Goal: Task Accomplishment & Management: Use online tool/utility

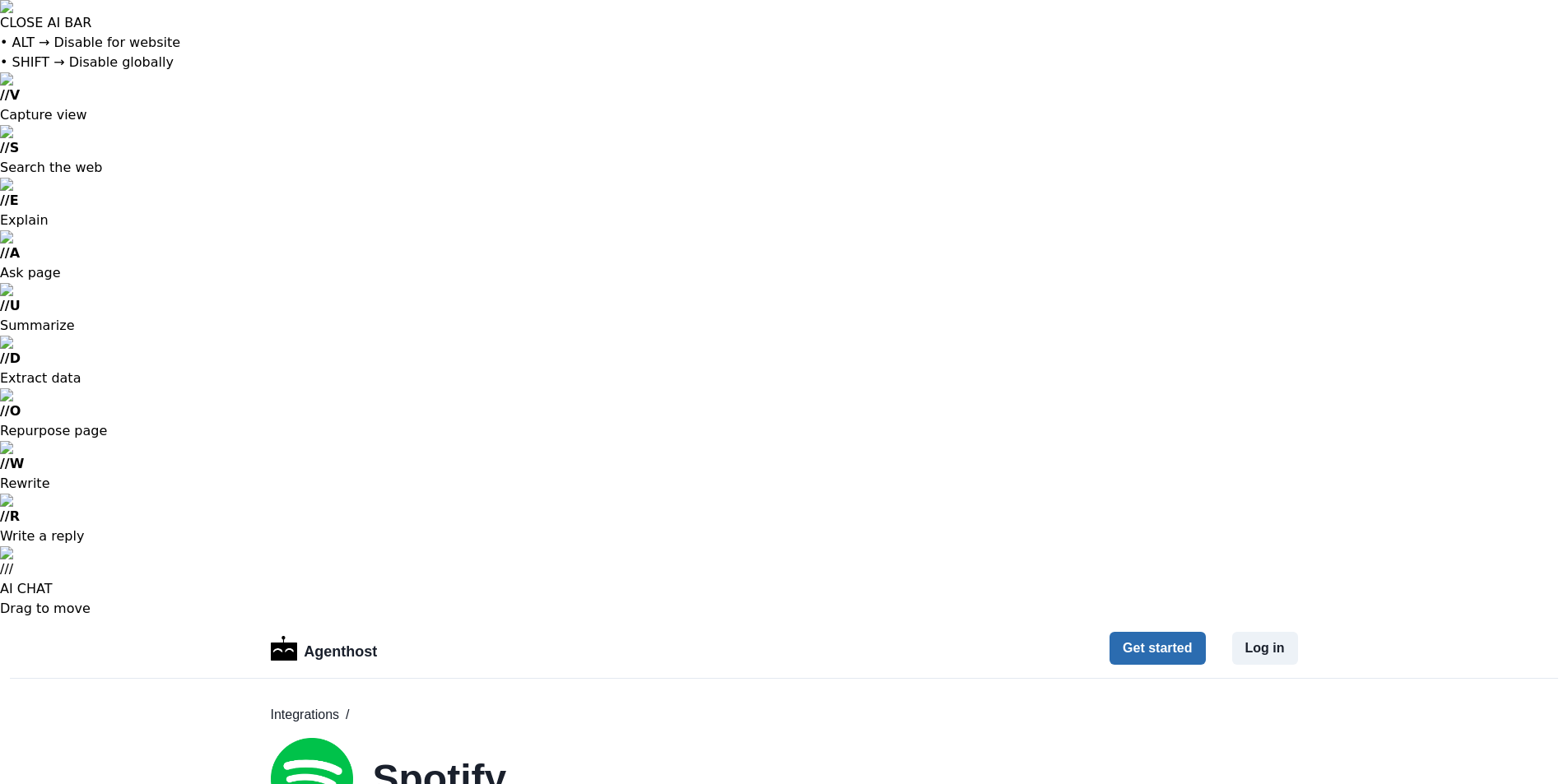
click at [1168, 632] on button "Get started" at bounding box center [1157, 649] width 95 height 33
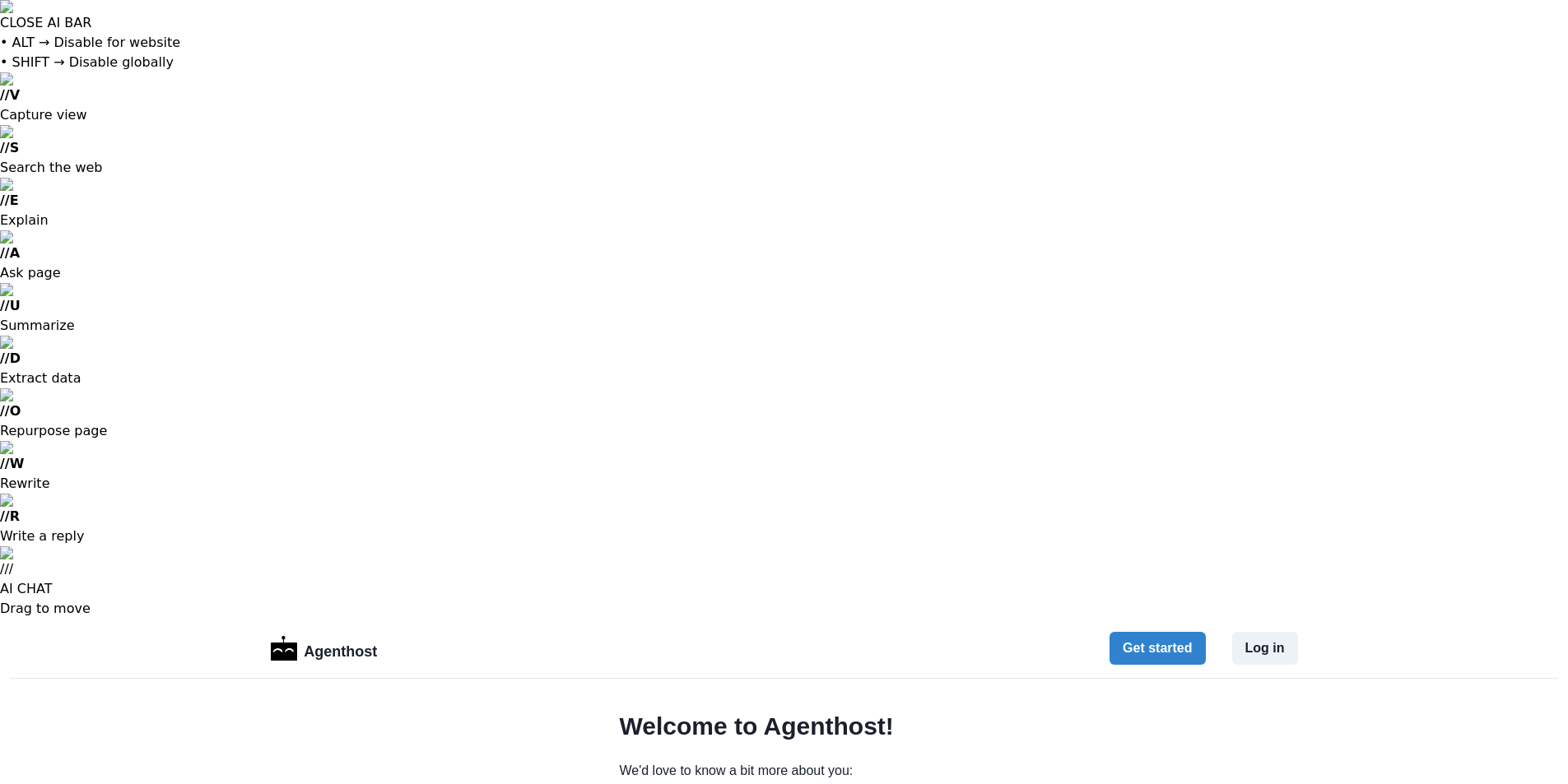
select select "********"
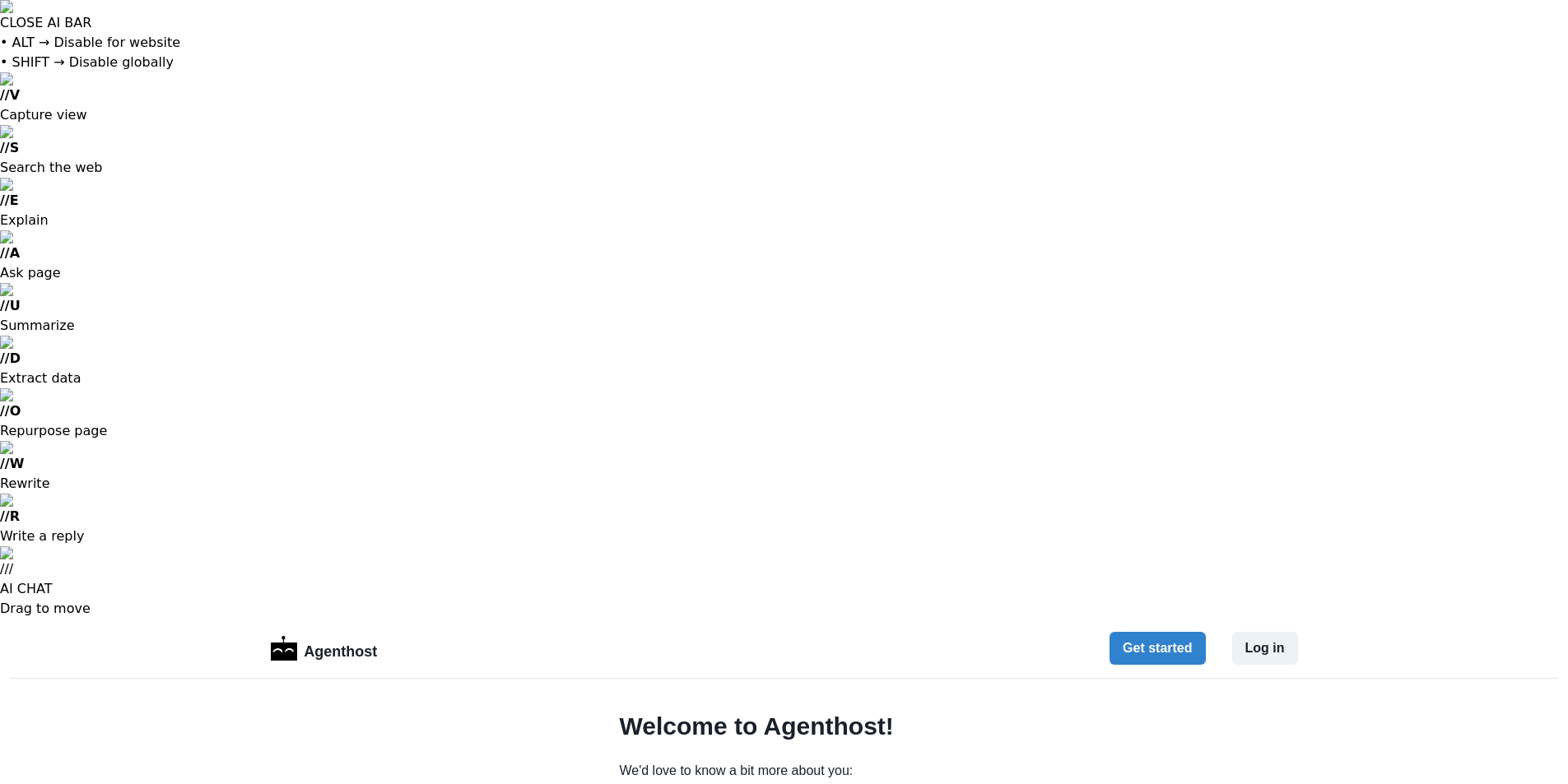
select select "**********"
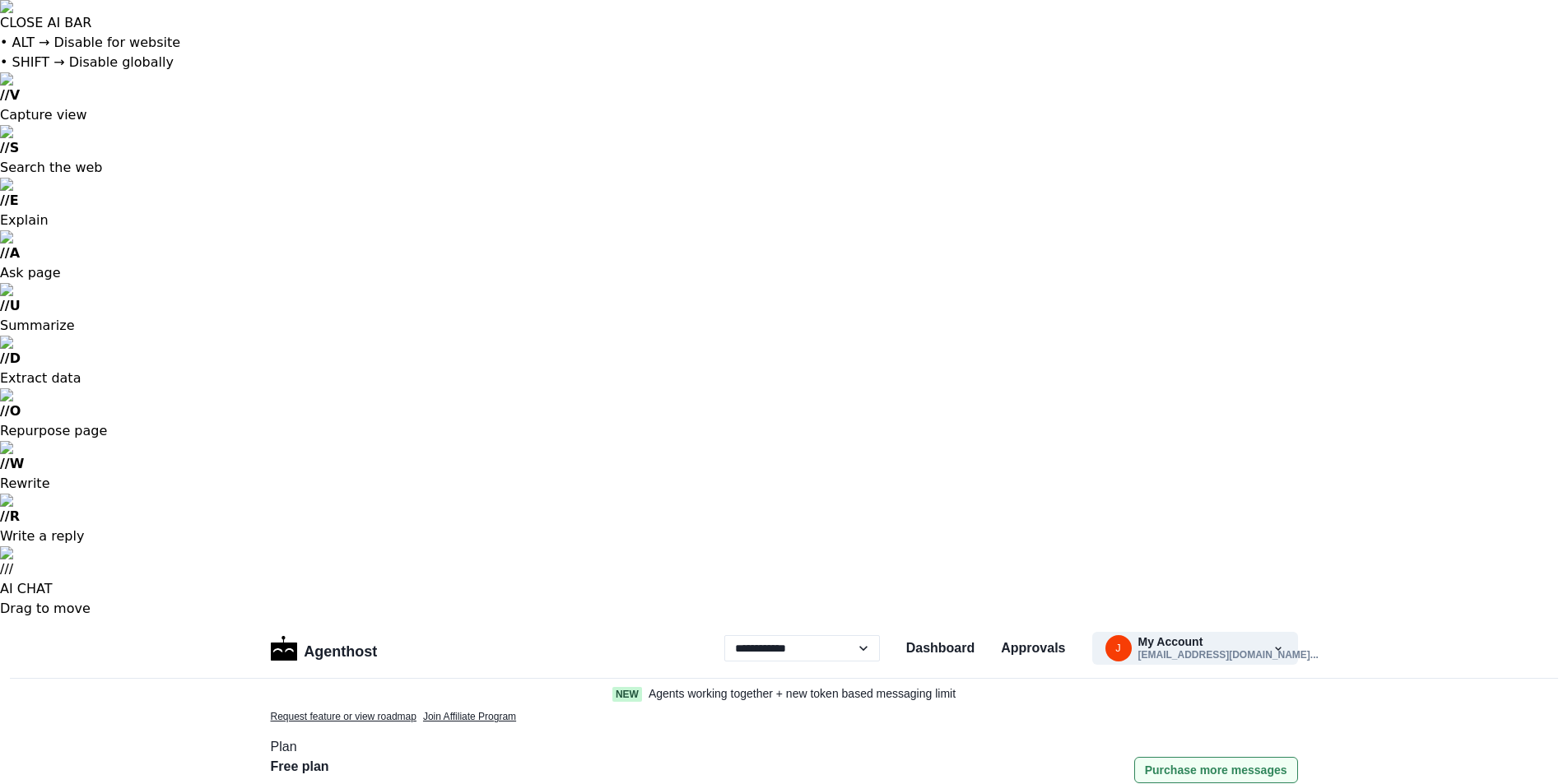
click at [1178, 757] on button "Purchase more messages" at bounding box center [1216, 770] width 164 height 27
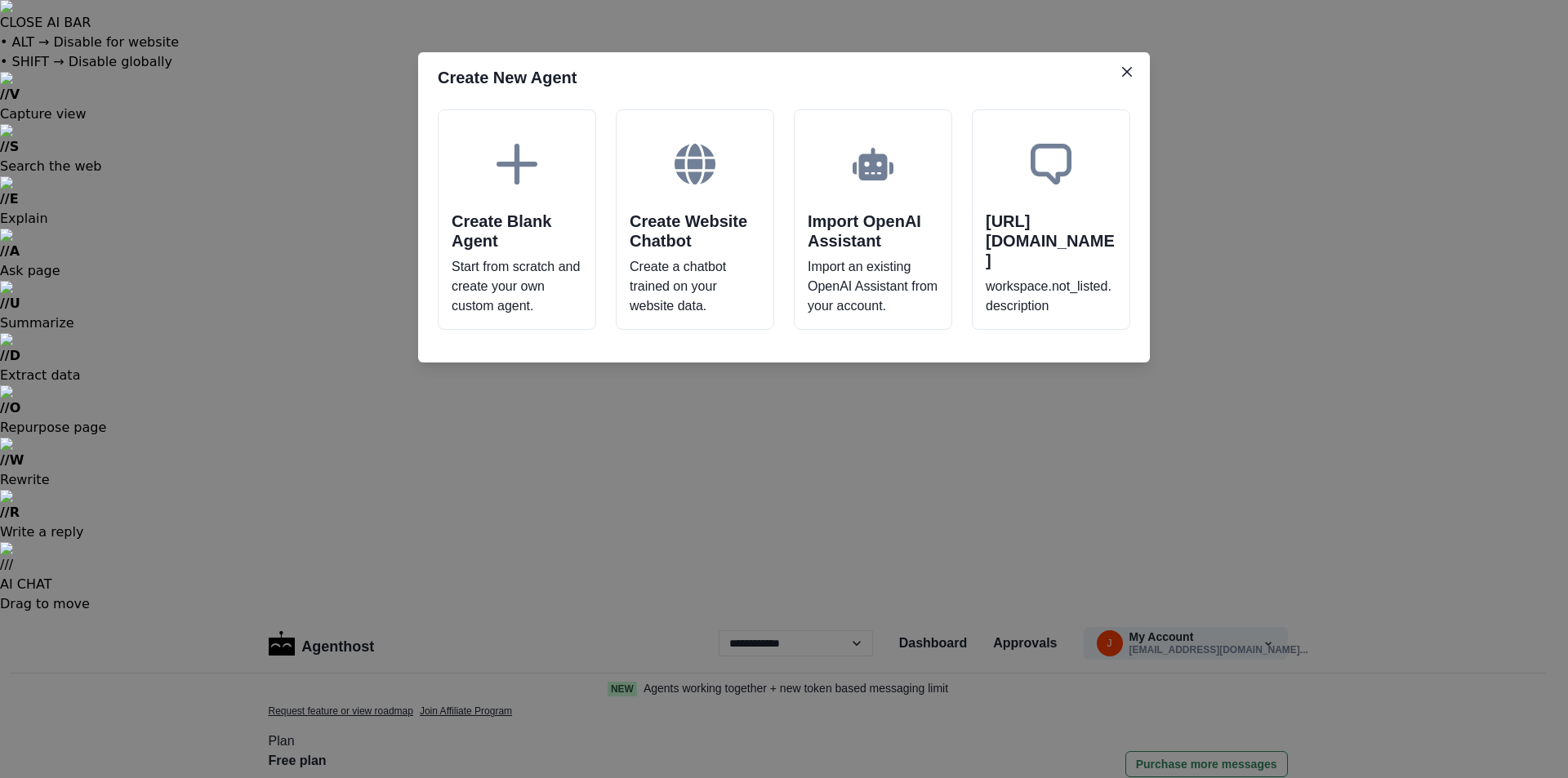
click at [1126, 85] on header "Create New Agent" at bounding box center [784, 78] width 731 height 51
click at [1127, 54] on header "Create New Agent" at bounding box center [784, 78] width 731 height 51
click at [1135, 85] on header "Create New Agent" at bounding box center [784, 78] width 731 height 51
click at [1129, 75] on icon "Close" at bounding box center [1126, 72] width 10 height 10
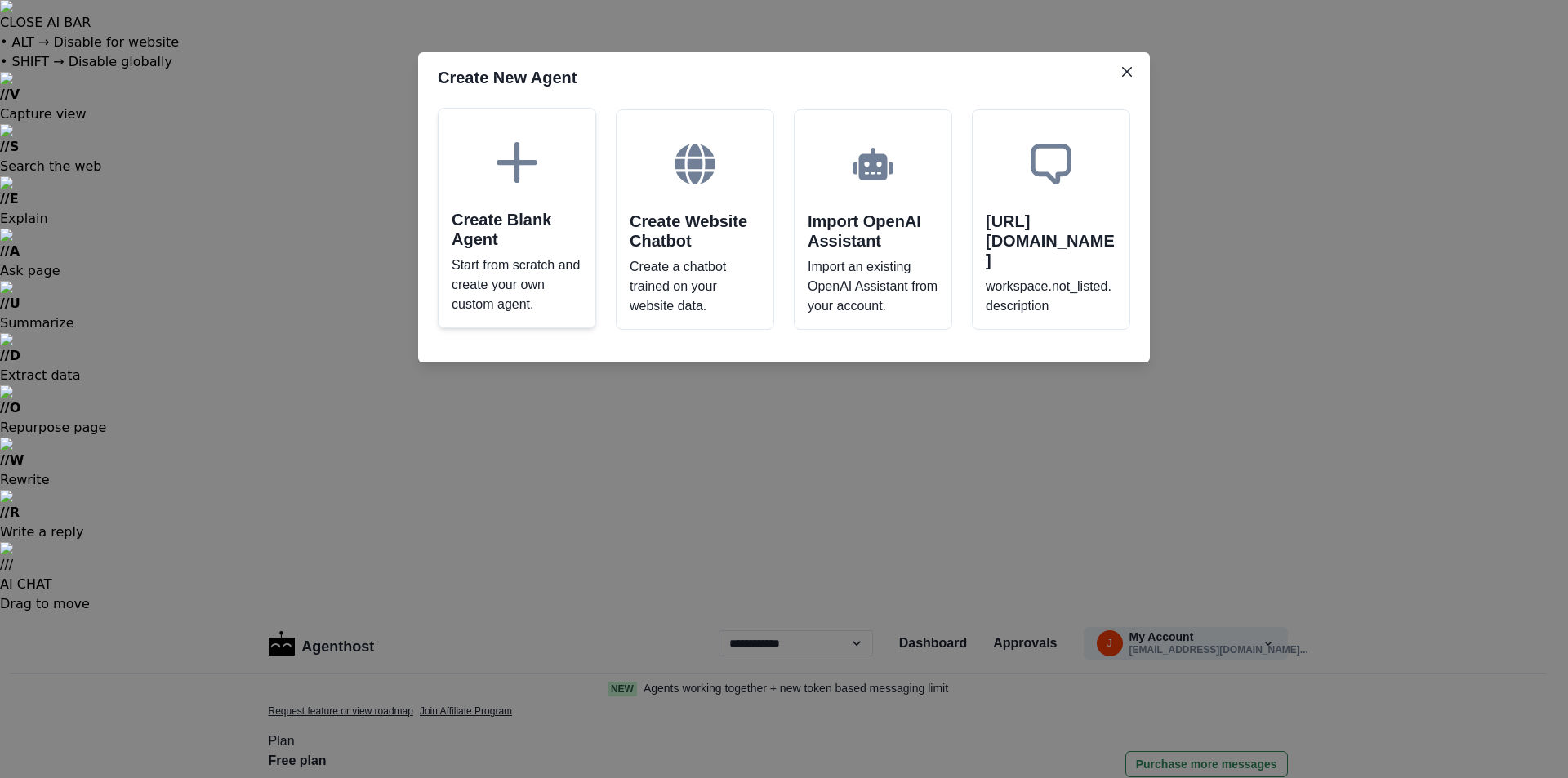
click at [561, 214] on h2 "Create Blank Agent" at bounding box center [517, 229] width 131 height 39
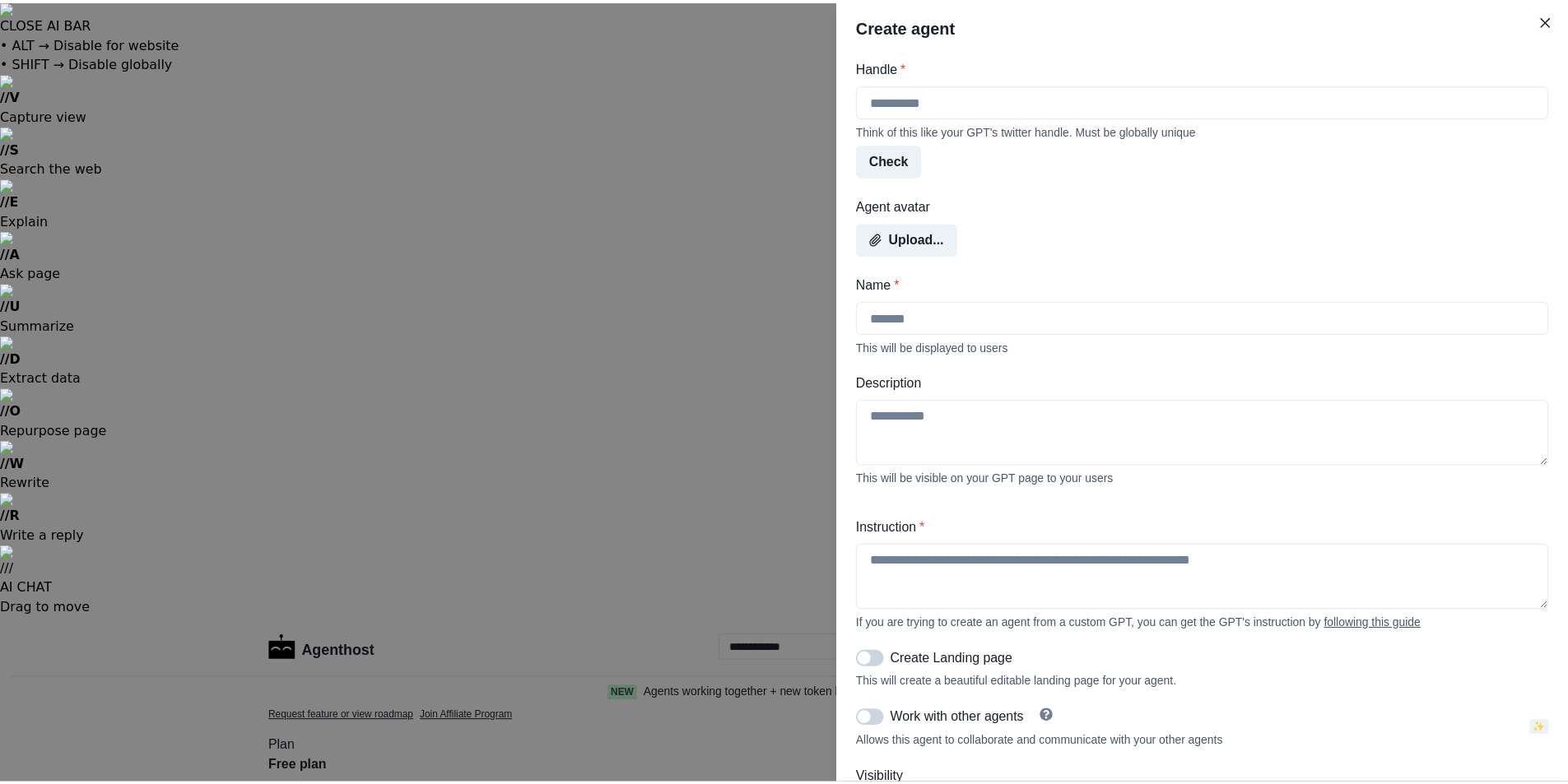
scroll to position [533, 0]
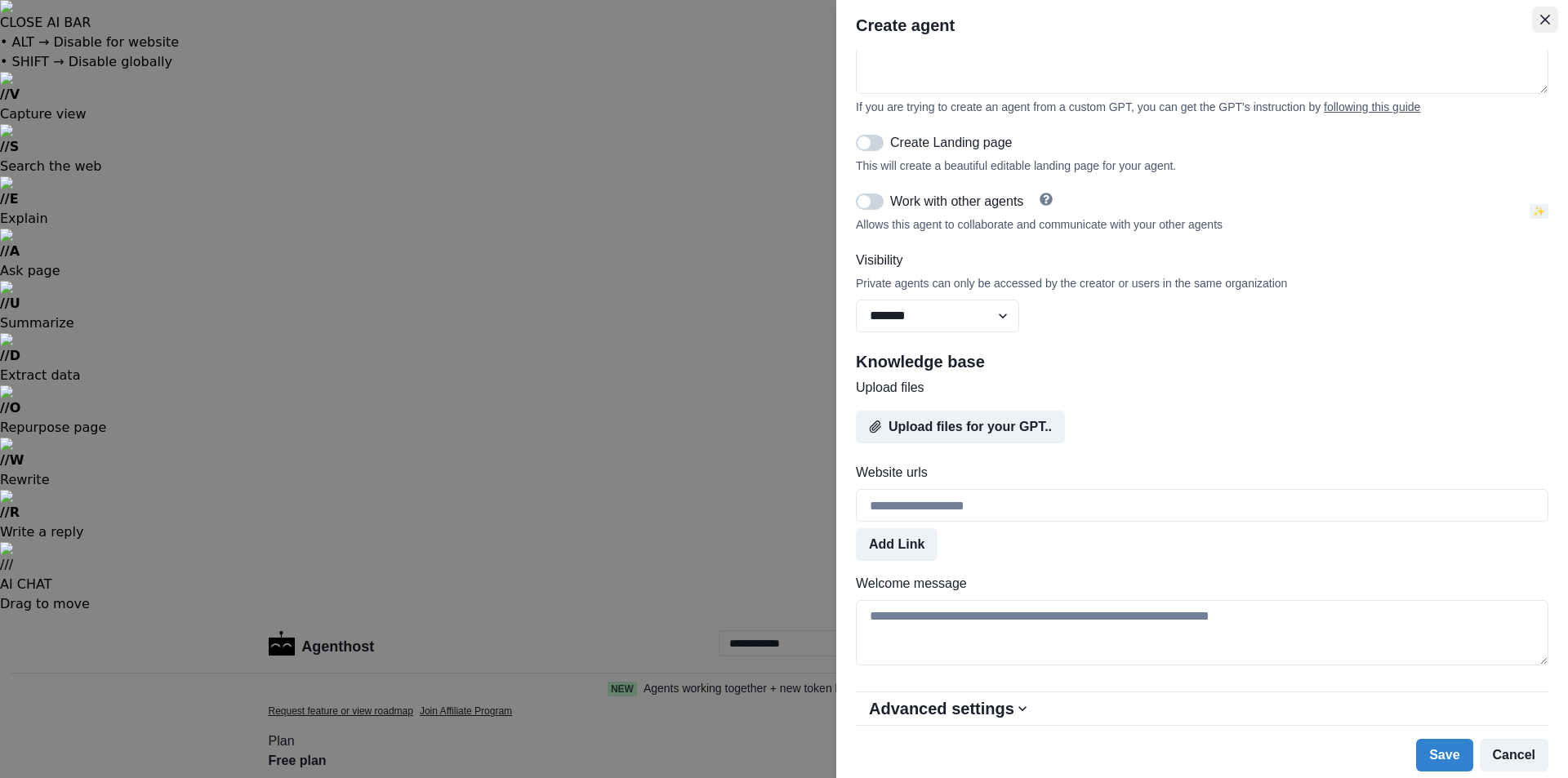
click at [1550, 21] on button "Close" at bounding box center [1544, 19] width 26 height 26
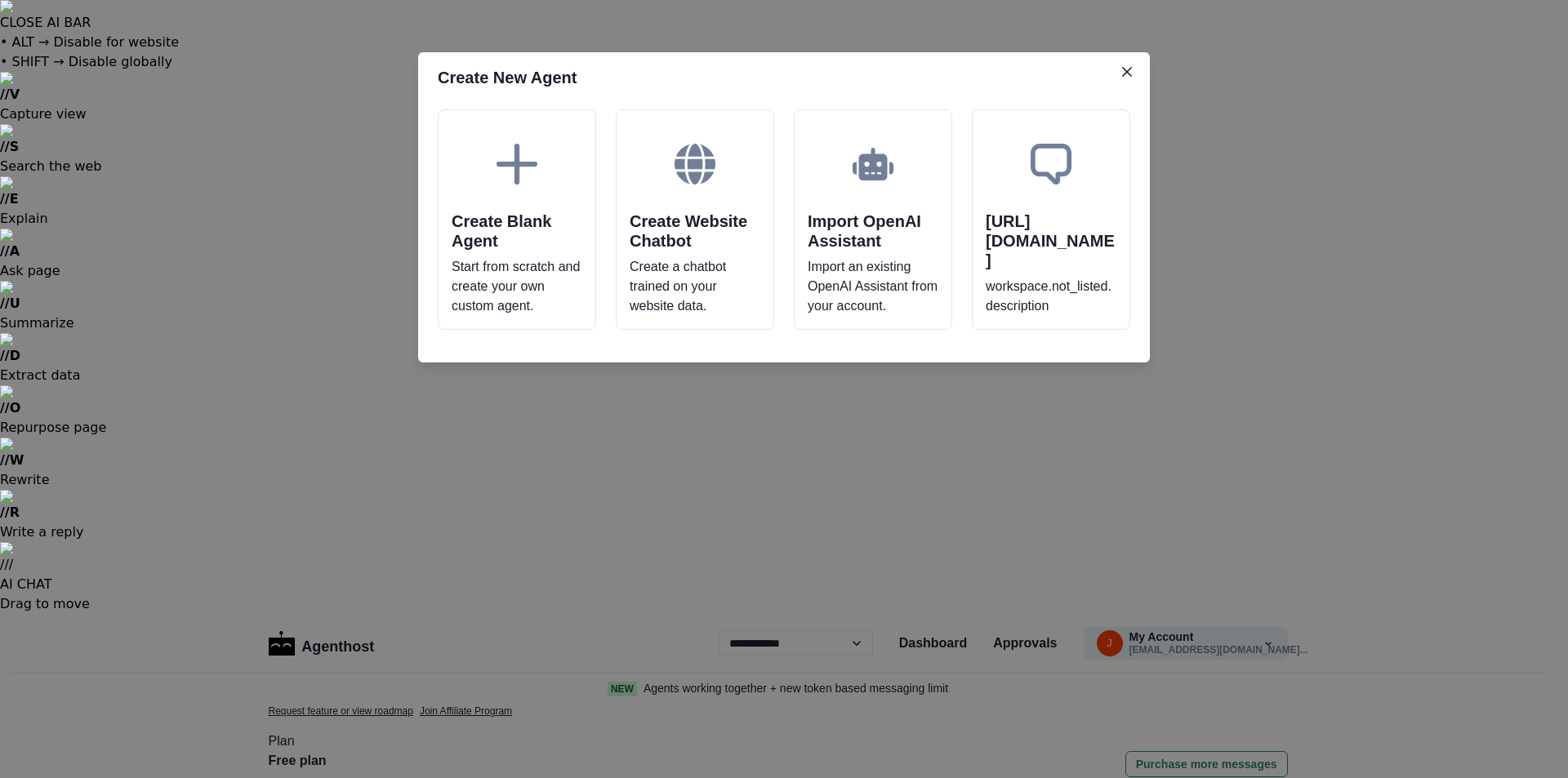
drag, startPoint x: 1132, startPoint y: 62, endPoint x: 1129, endPoint y: 77, distance: 15.3
click at [1132, 62] on button "Close" at bounding box center [1126, 72] width 26 height 26
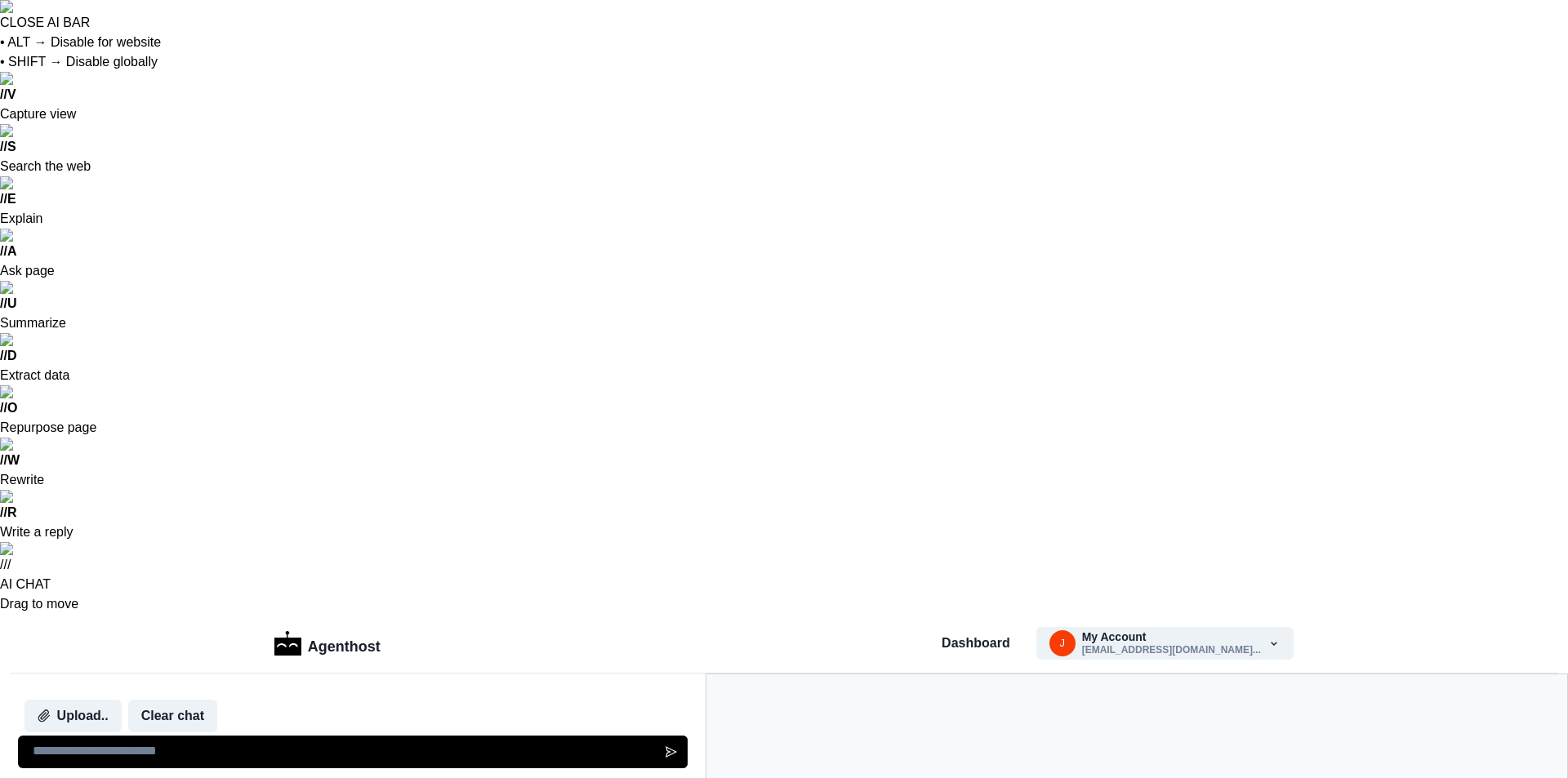
click at [198, 739] on textarea at bounding box center [353, 753] width 671 height 33
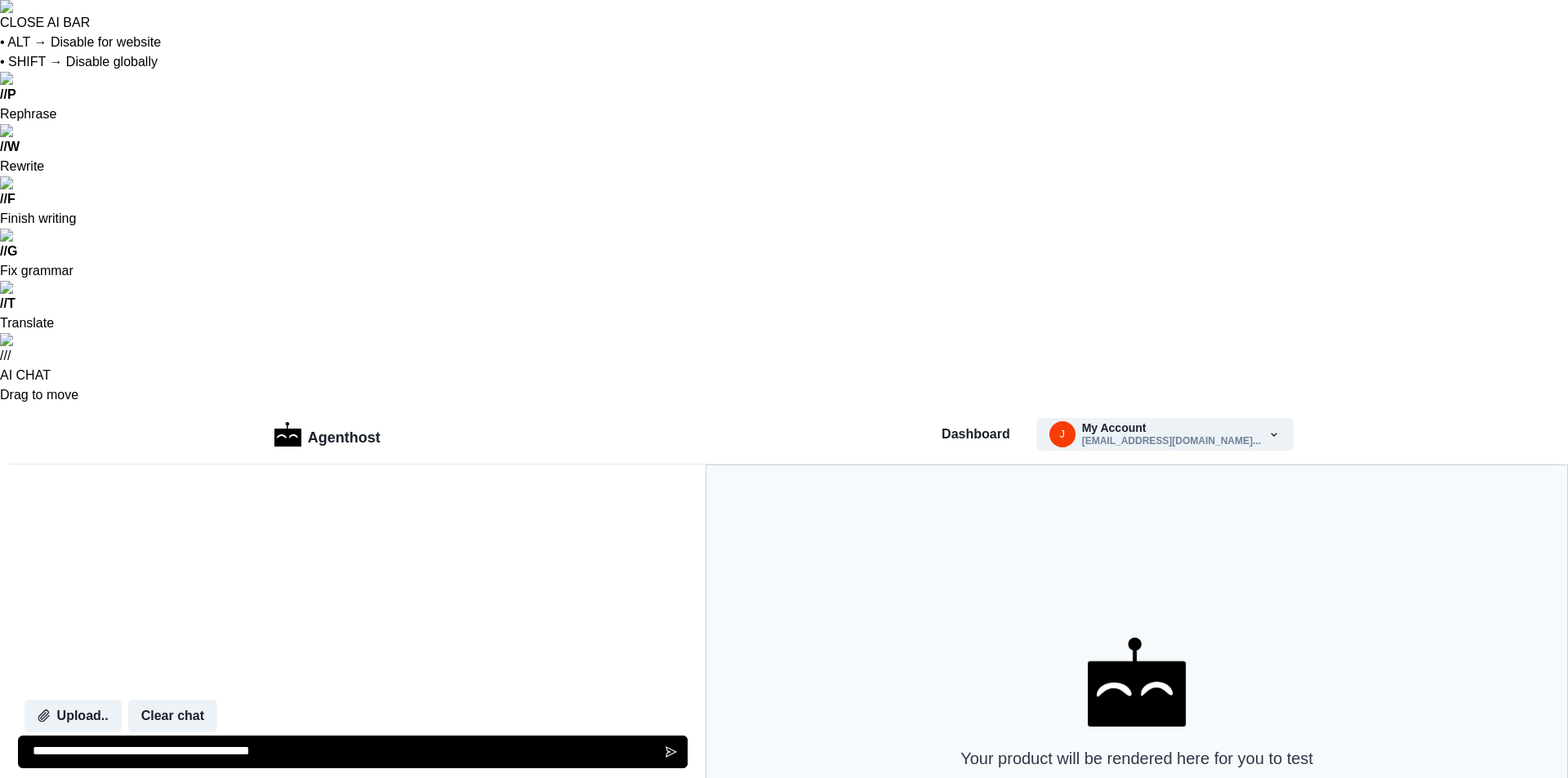
type textarea "**********"
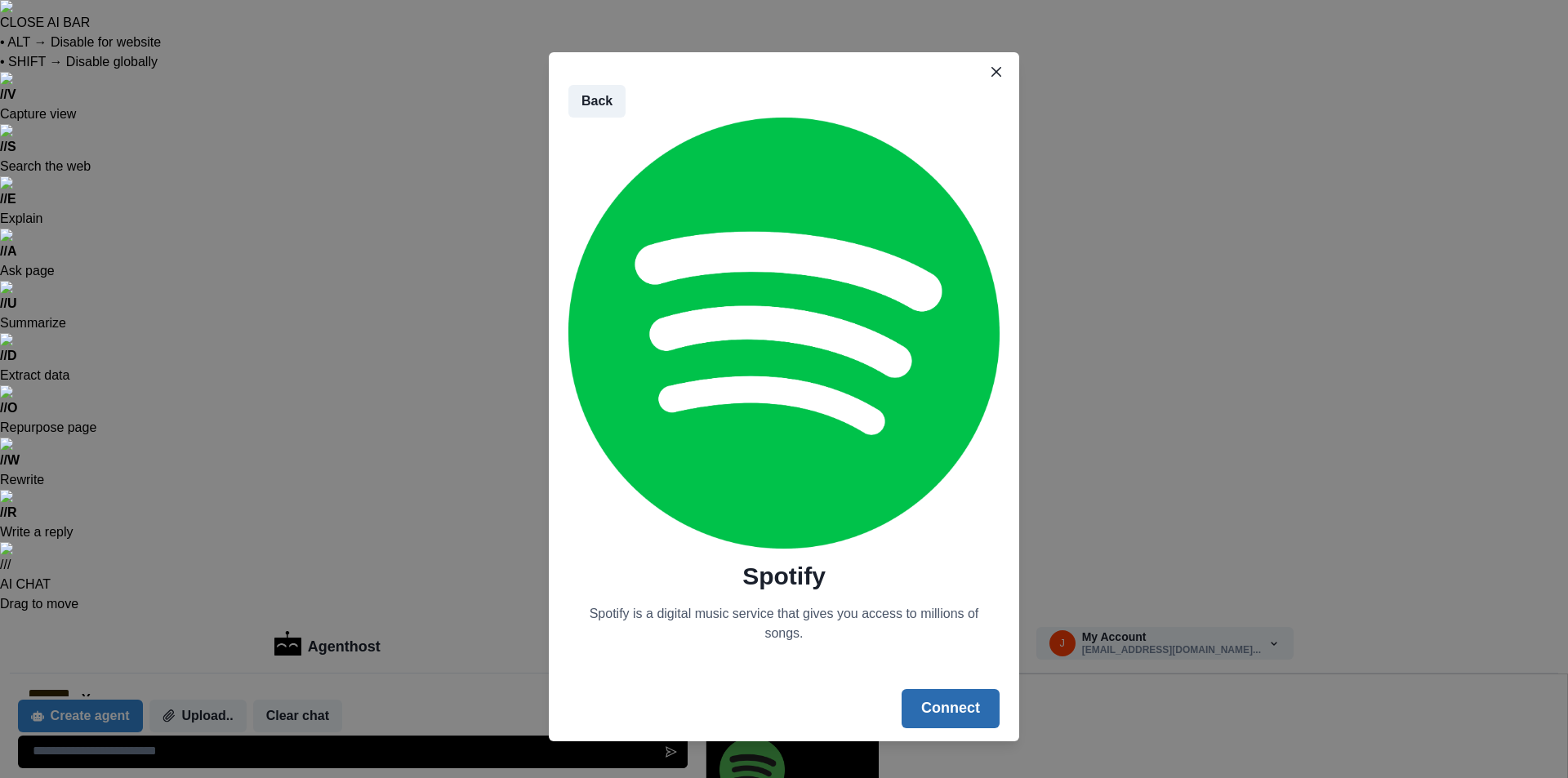
click at [927, 721] on button "Connect" at bounding box center [950, 708] width 98 height 39
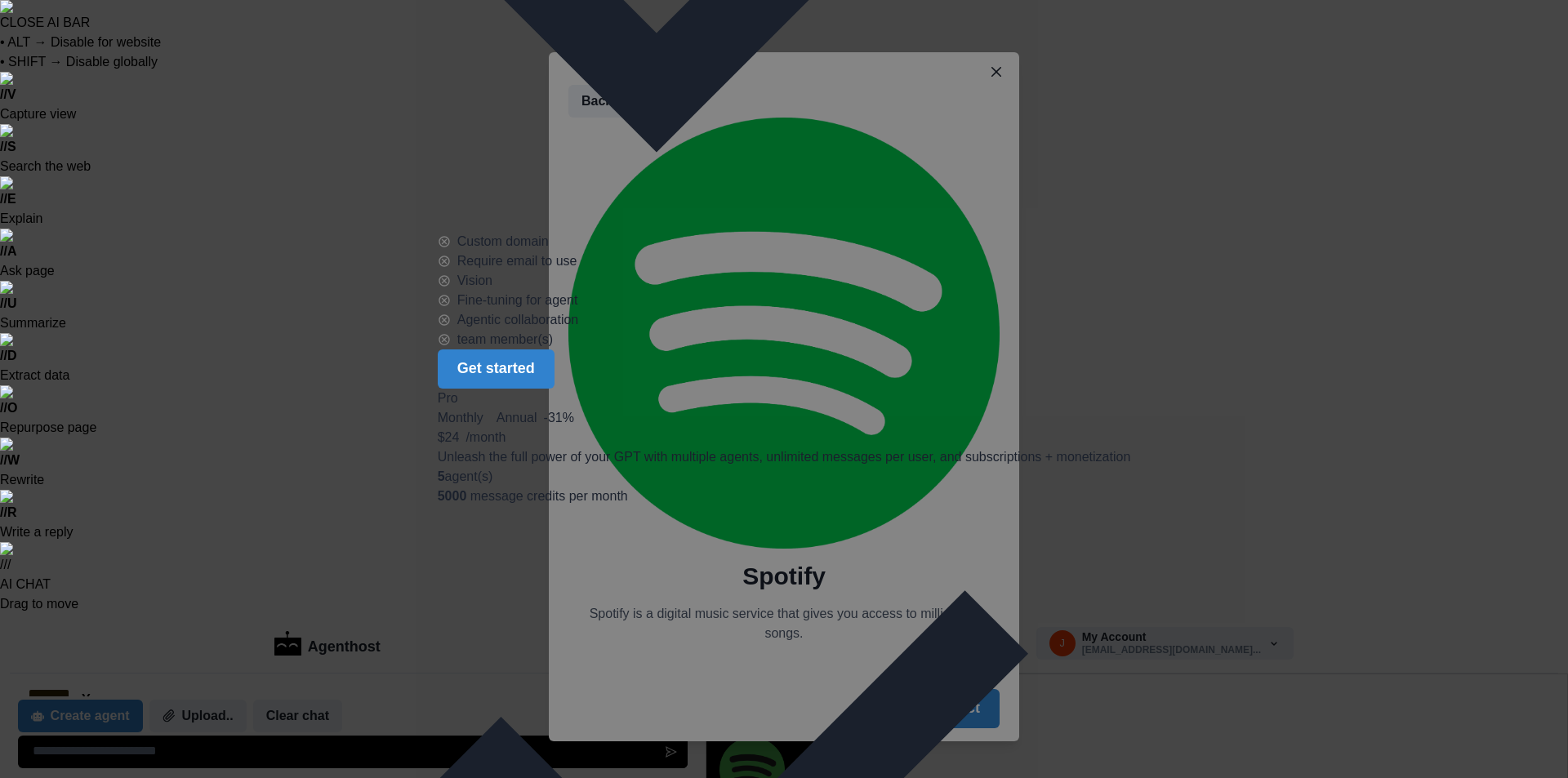
scroll to position [21, 0]
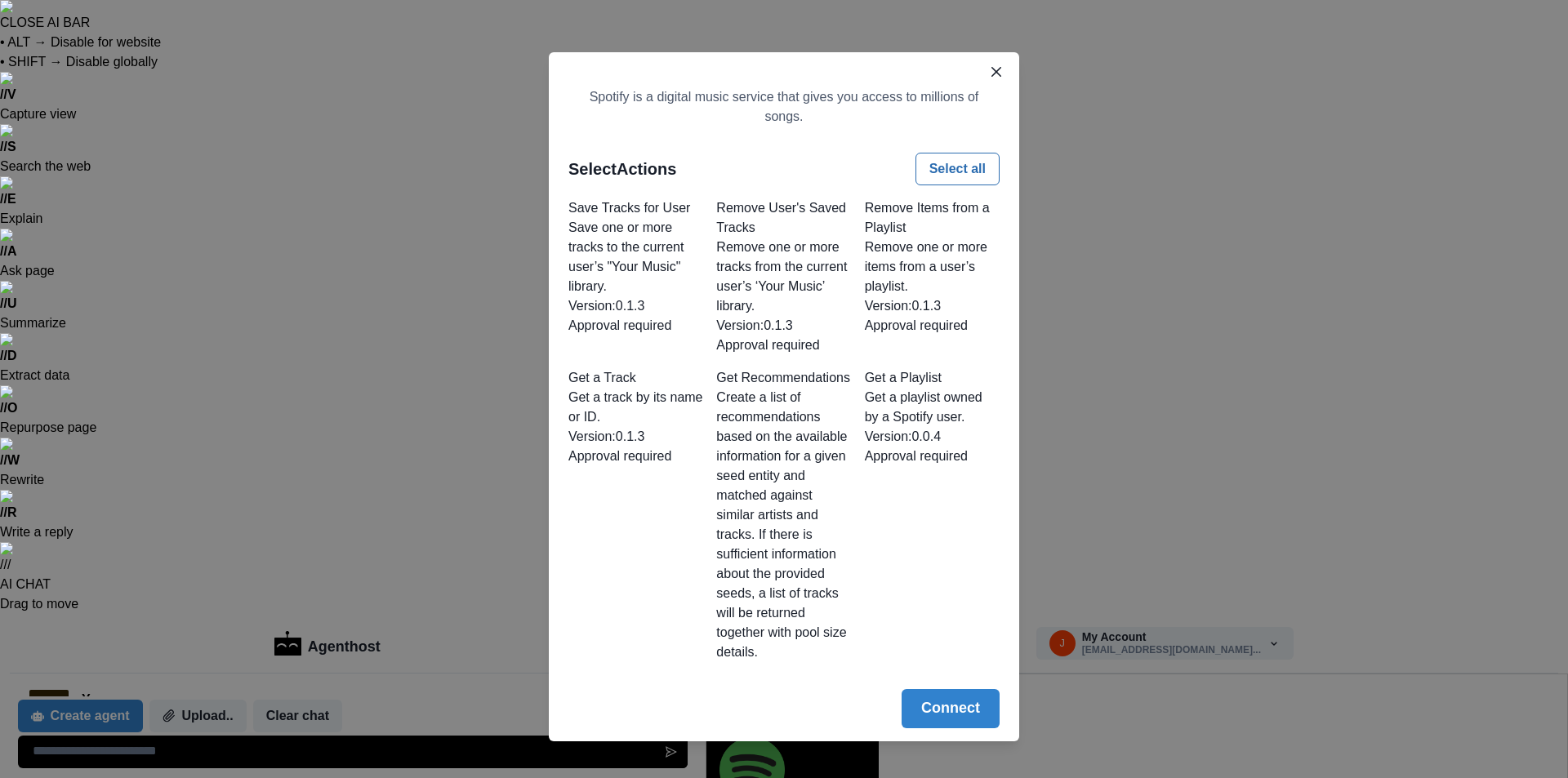
scroll to position [0, 0]
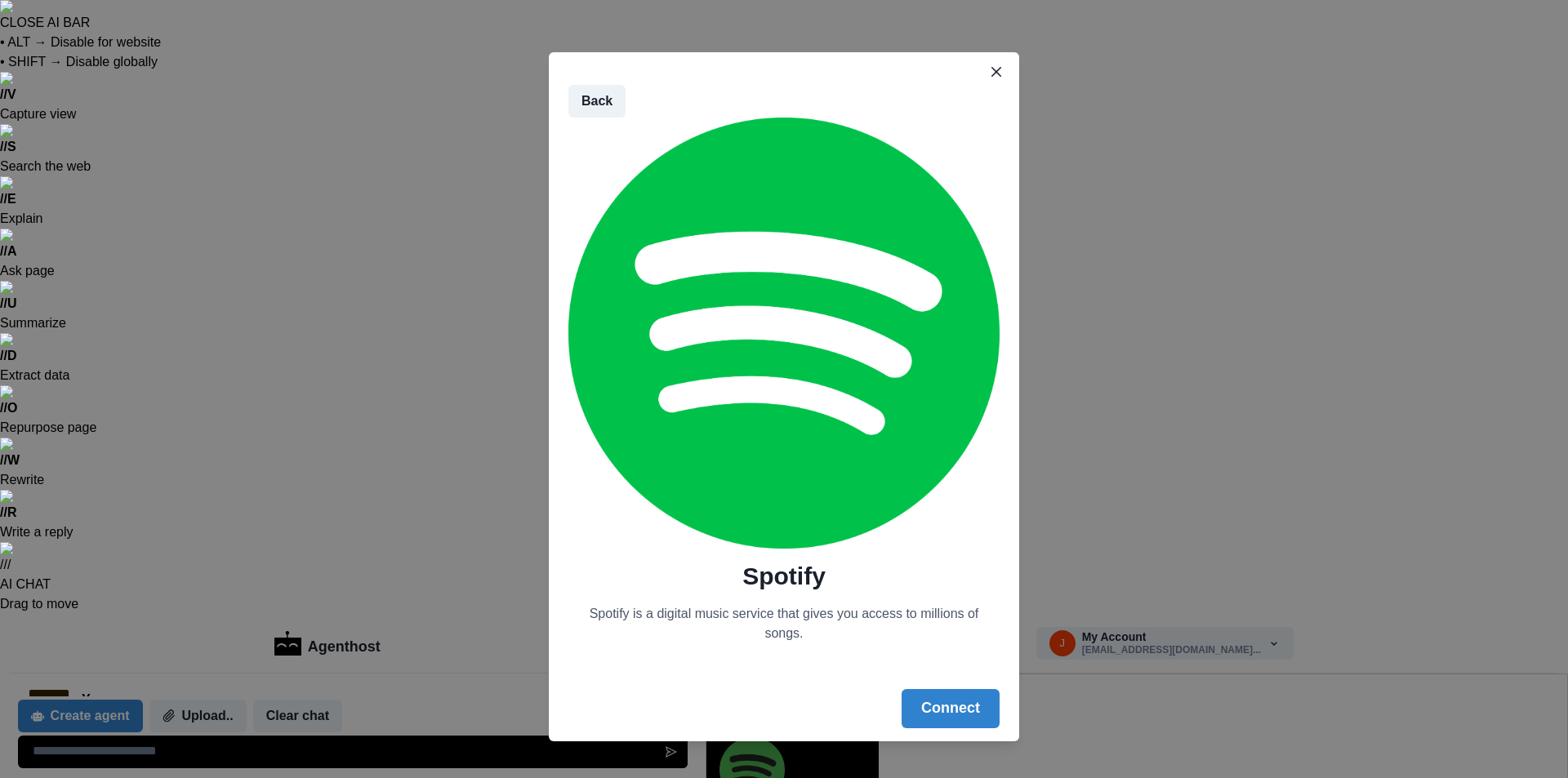
click at [965, 709] on button "Connect" at bounding box center [950, 708] width 98 height 39
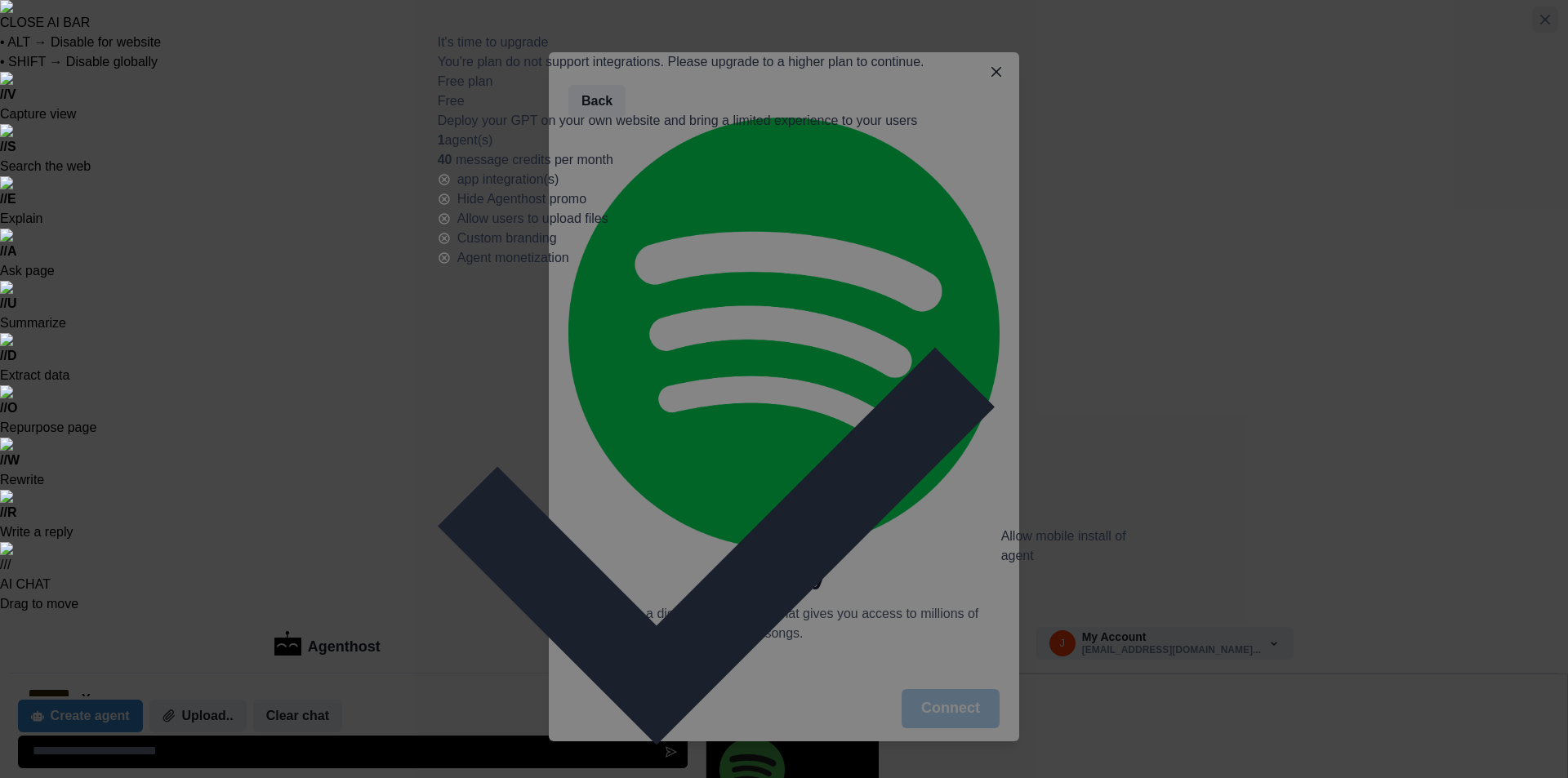
click at [1540, 25] on icon "Close" at bounding box center [1544, 19] width 10 height 10
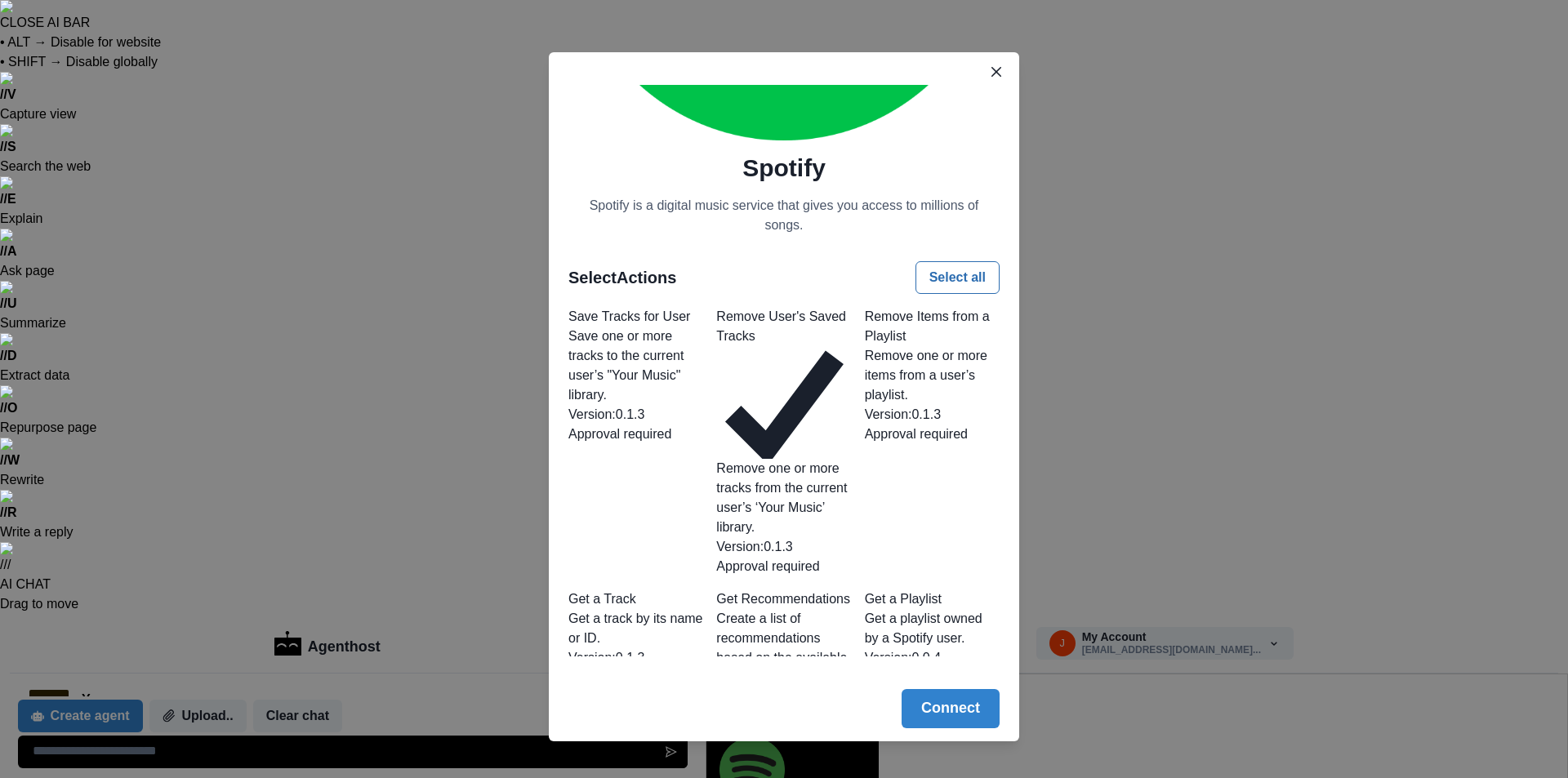
scroll to position [572, 0]
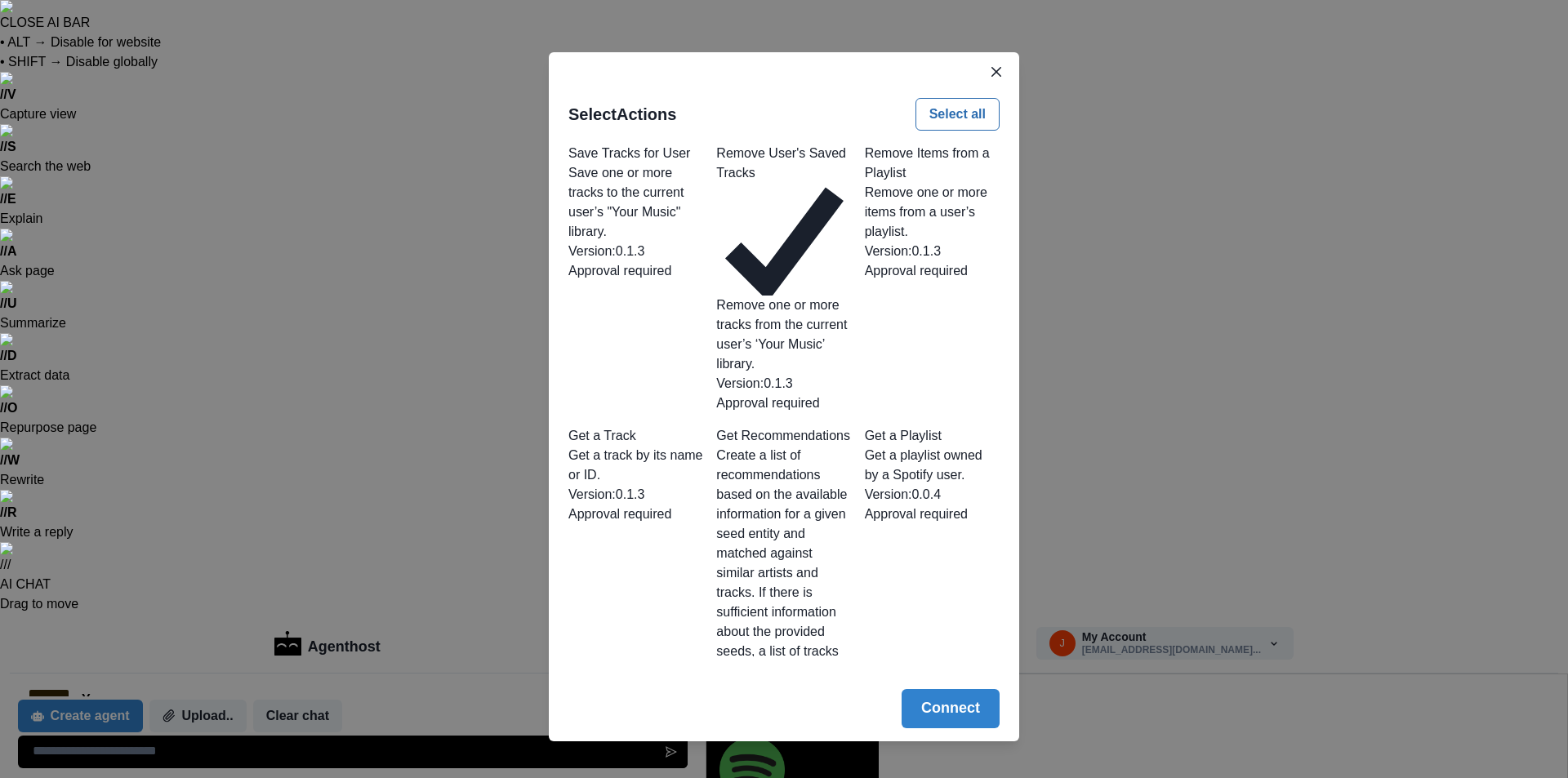
click at [716, 760] on span at bounding box center [716, 760] width 0 height 0
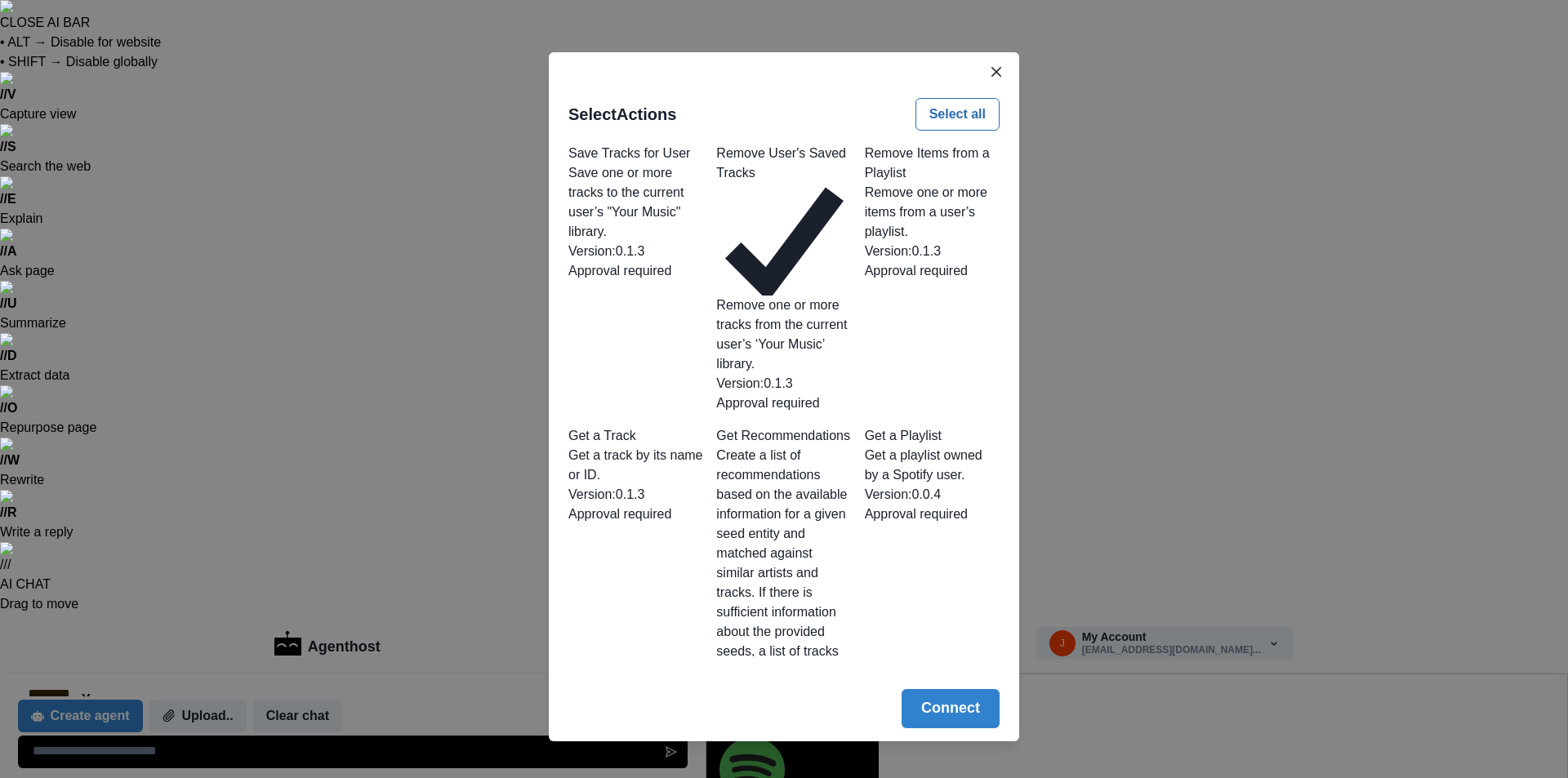
scroll to position [735, 0]
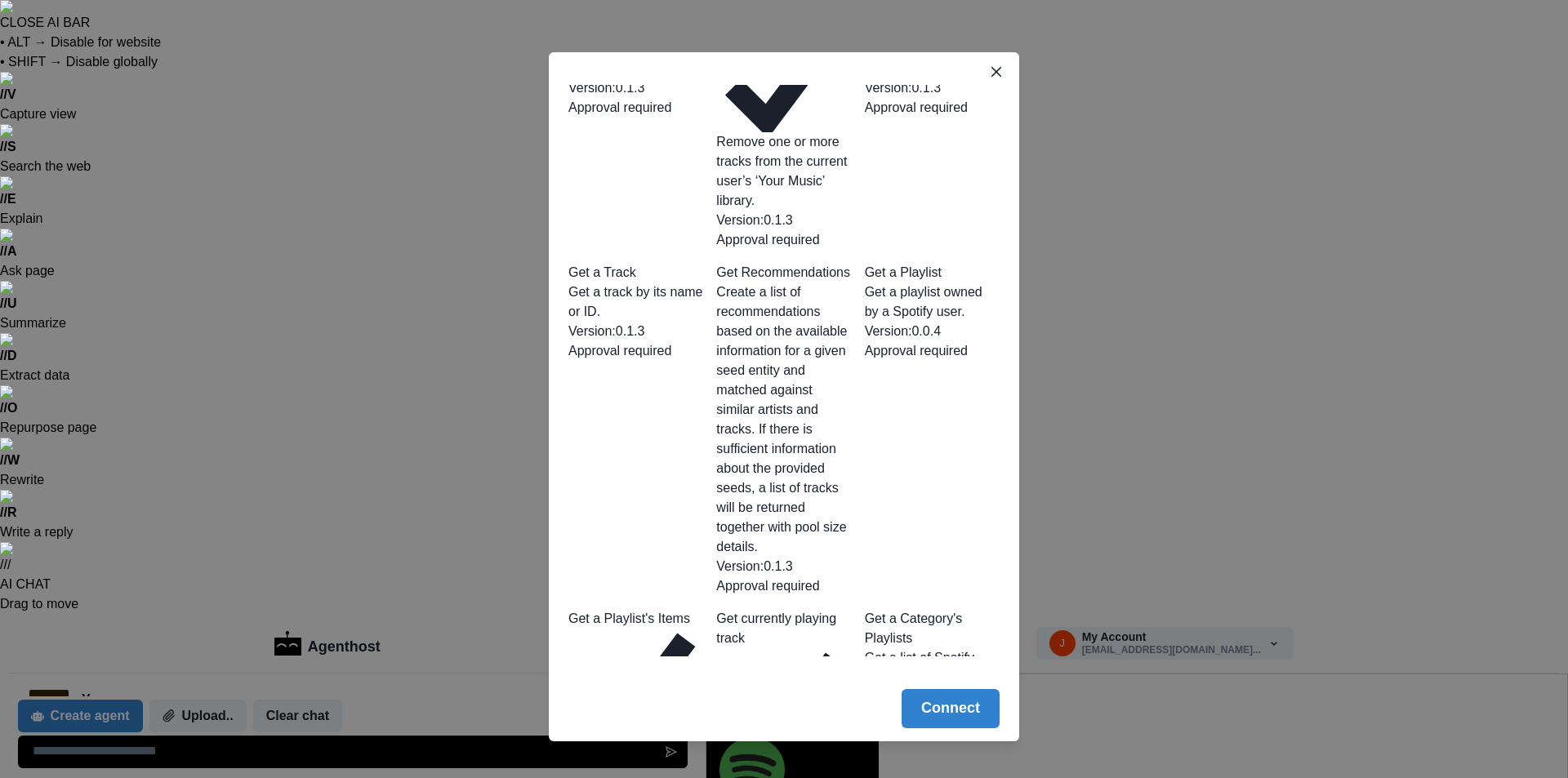
click at [865, 746] on span at bounding box center [865, 746] width 0 height 0
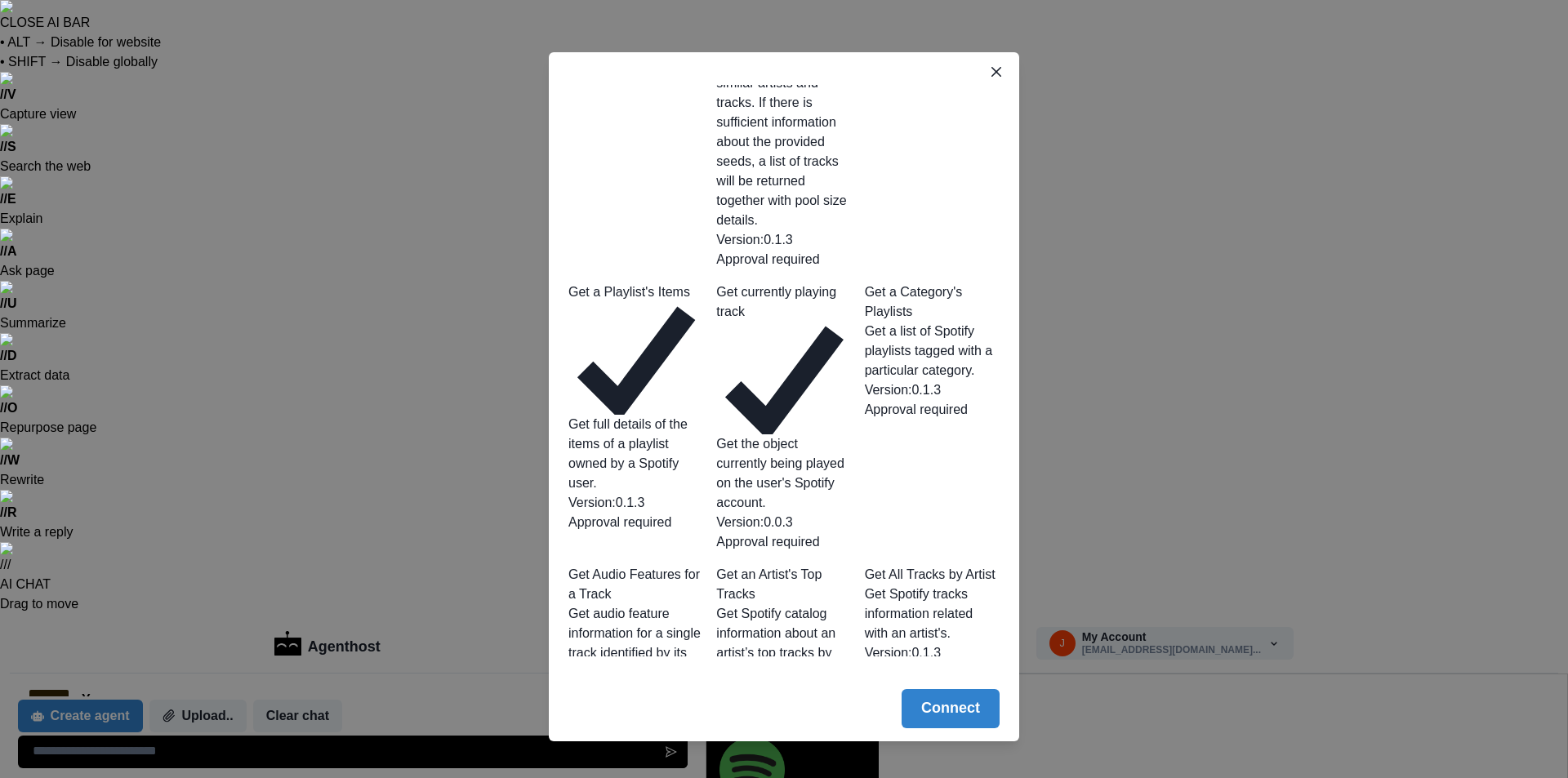
click at [974, 664] on div "Approval required" at bounding box center [932, 674] width 134 height 20
drag, startPoint x: 972, startPoint y: 379, endPoint x: 886, endPoint y: 387, distance: 86.4
click at [716, 722] on span at bounding box center [716, 722] width 0 height 0
click at [568, 722] on span at bounding box center [568, 722] width 0 height 0
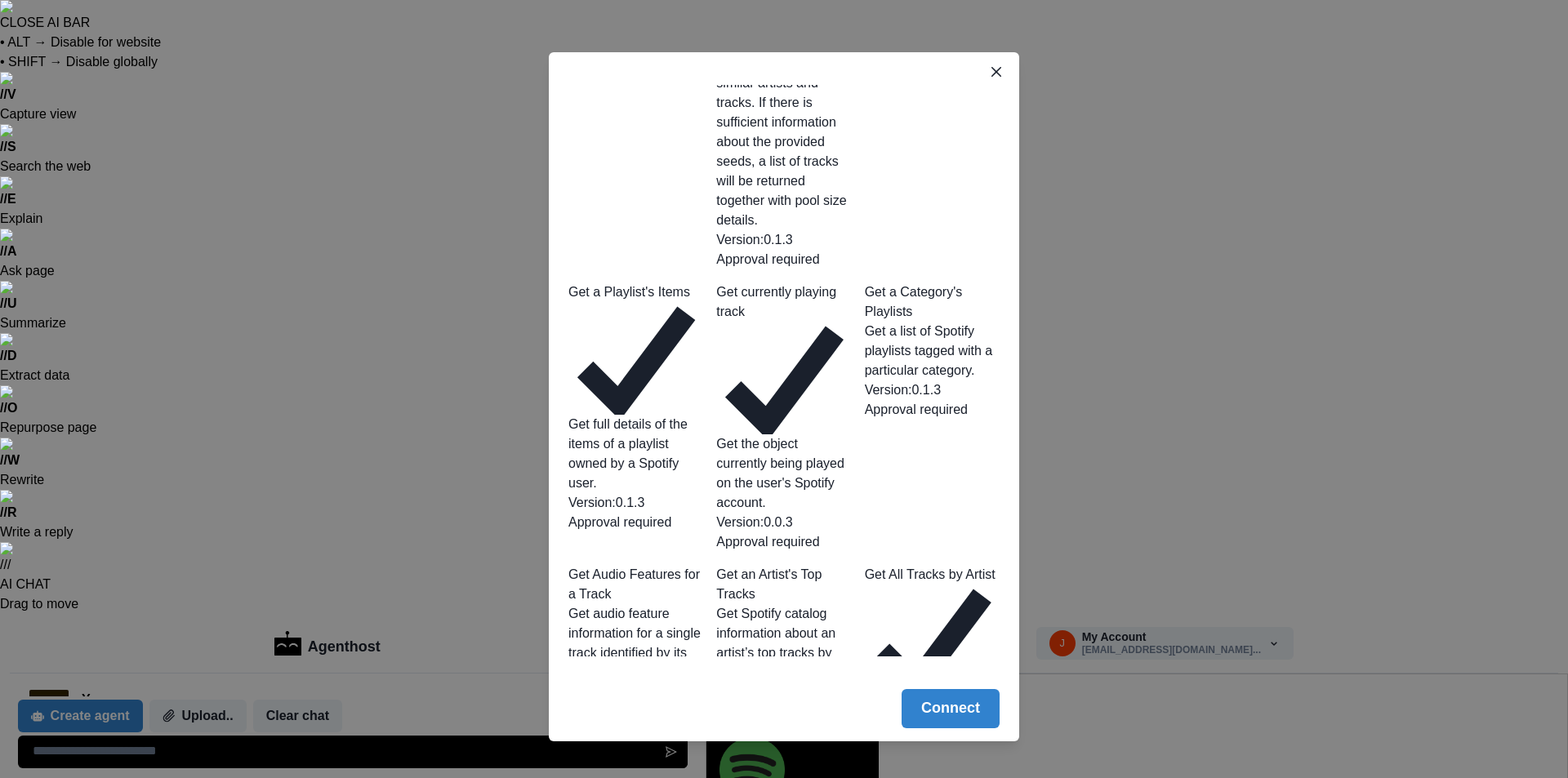
scroll to position [1088, 0]
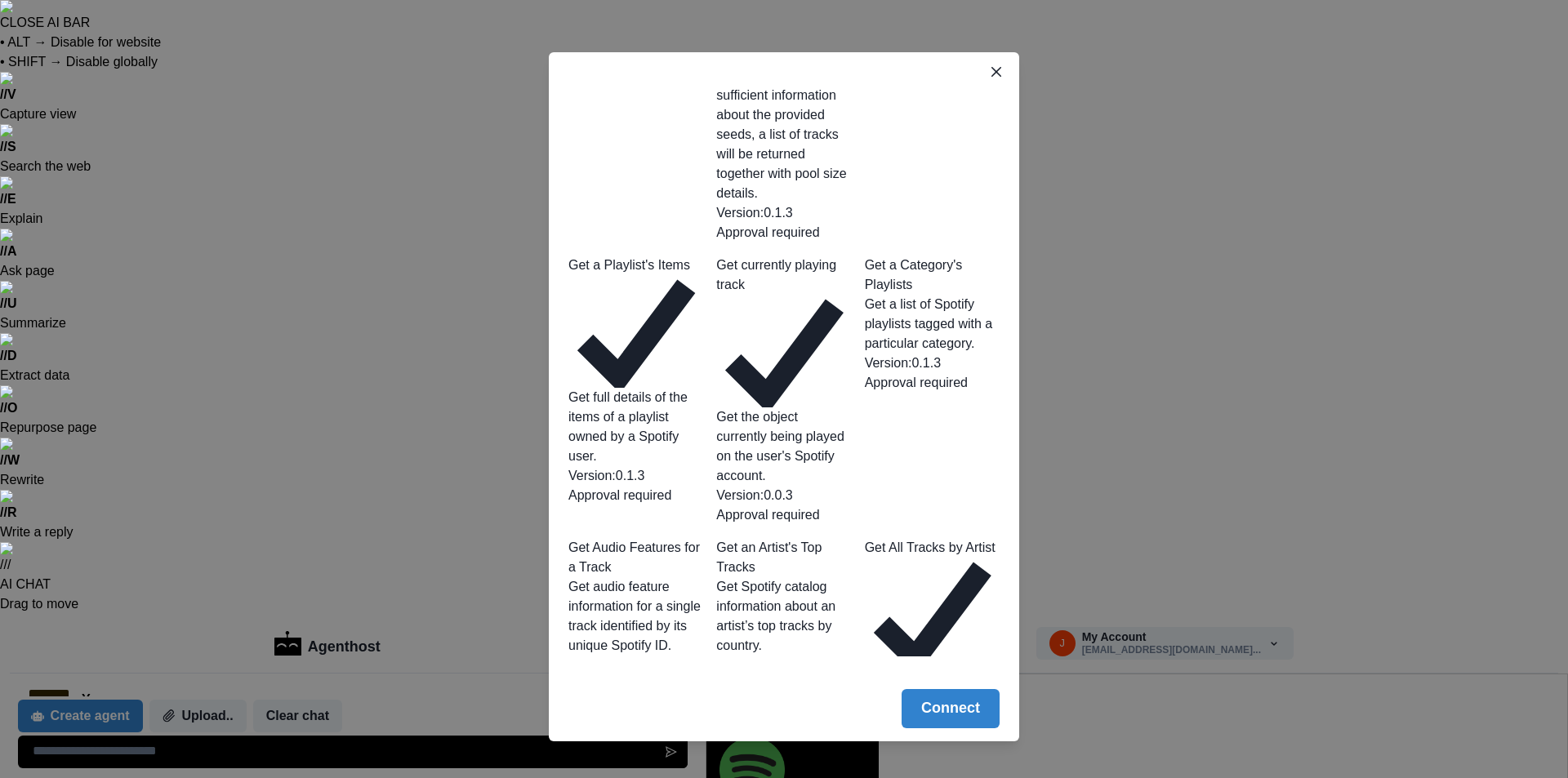
drag, startPoint x: 817, startPoint y: 627, endPoint x: 909, endPoint y: 601, distance: 95.6
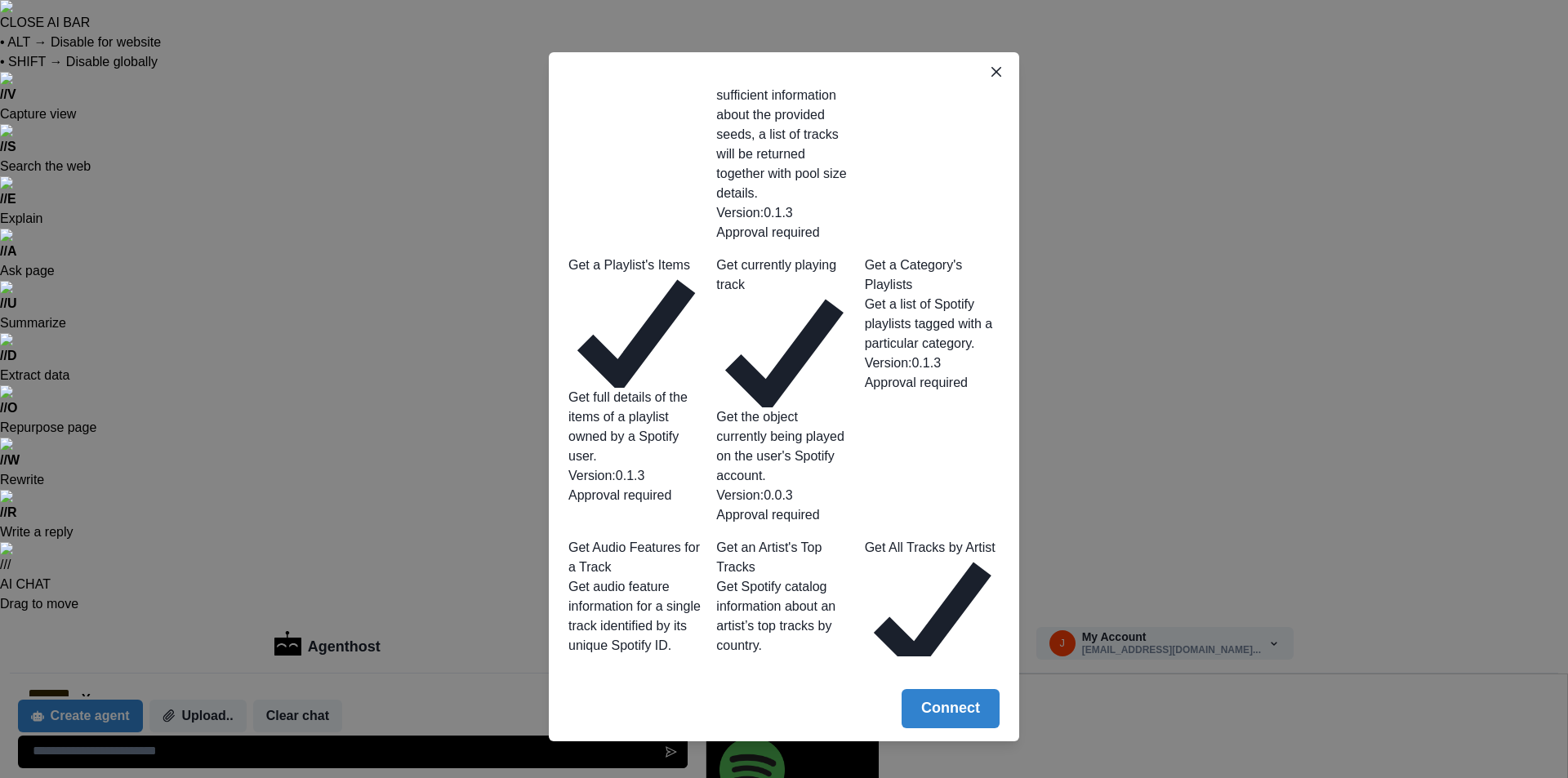
click at [939, 712] on button "Connect" at bounding box center [950, 708] width 98 height 39
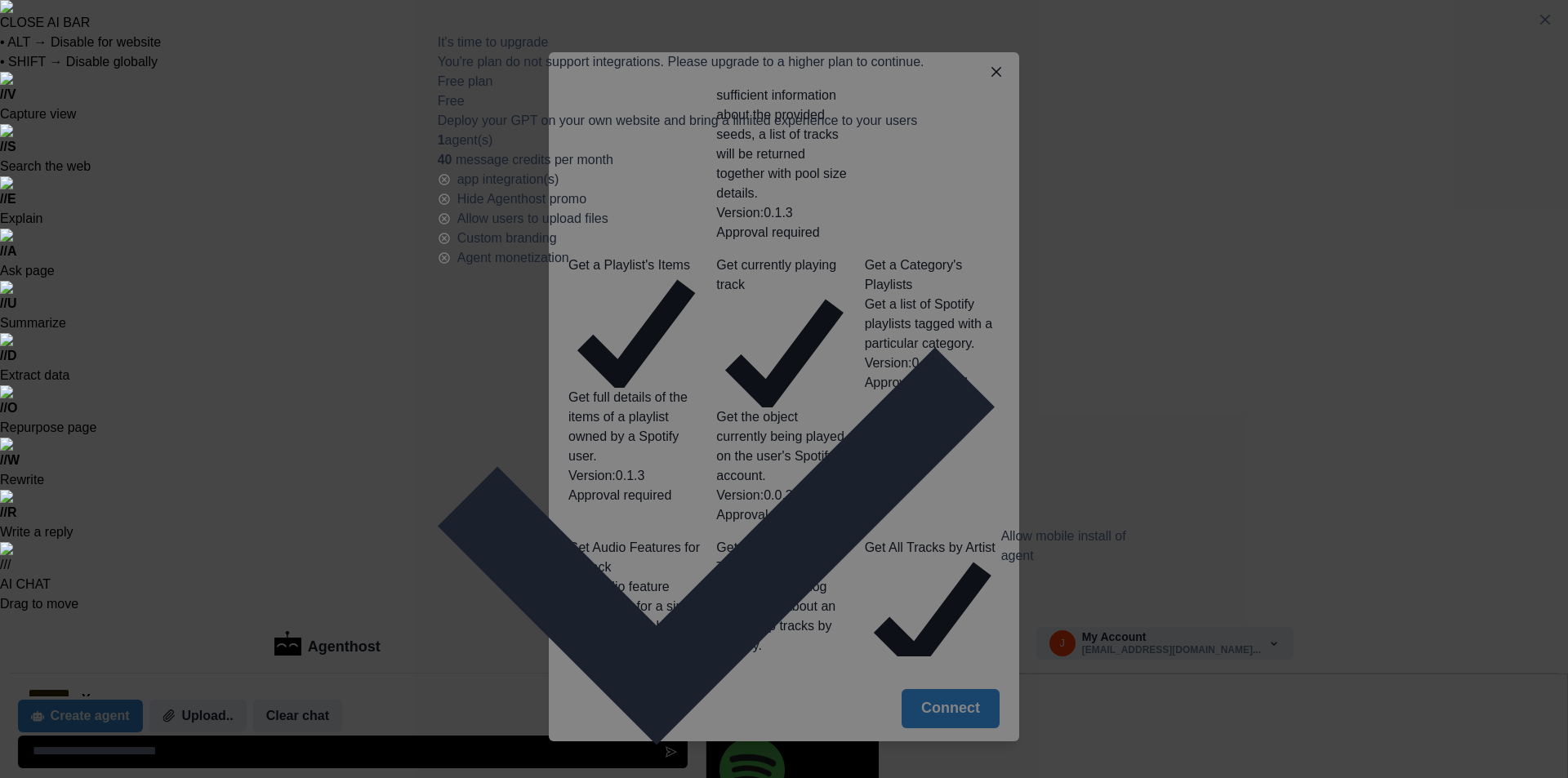
drag, startPoint x: 1142, startPoint y: 79, endPoint x: 1122, endPoint y: 71, distance: 21.5
click at [1540, 25] on icon "Close" at bounding box center [1544, 19] width 10 height 10
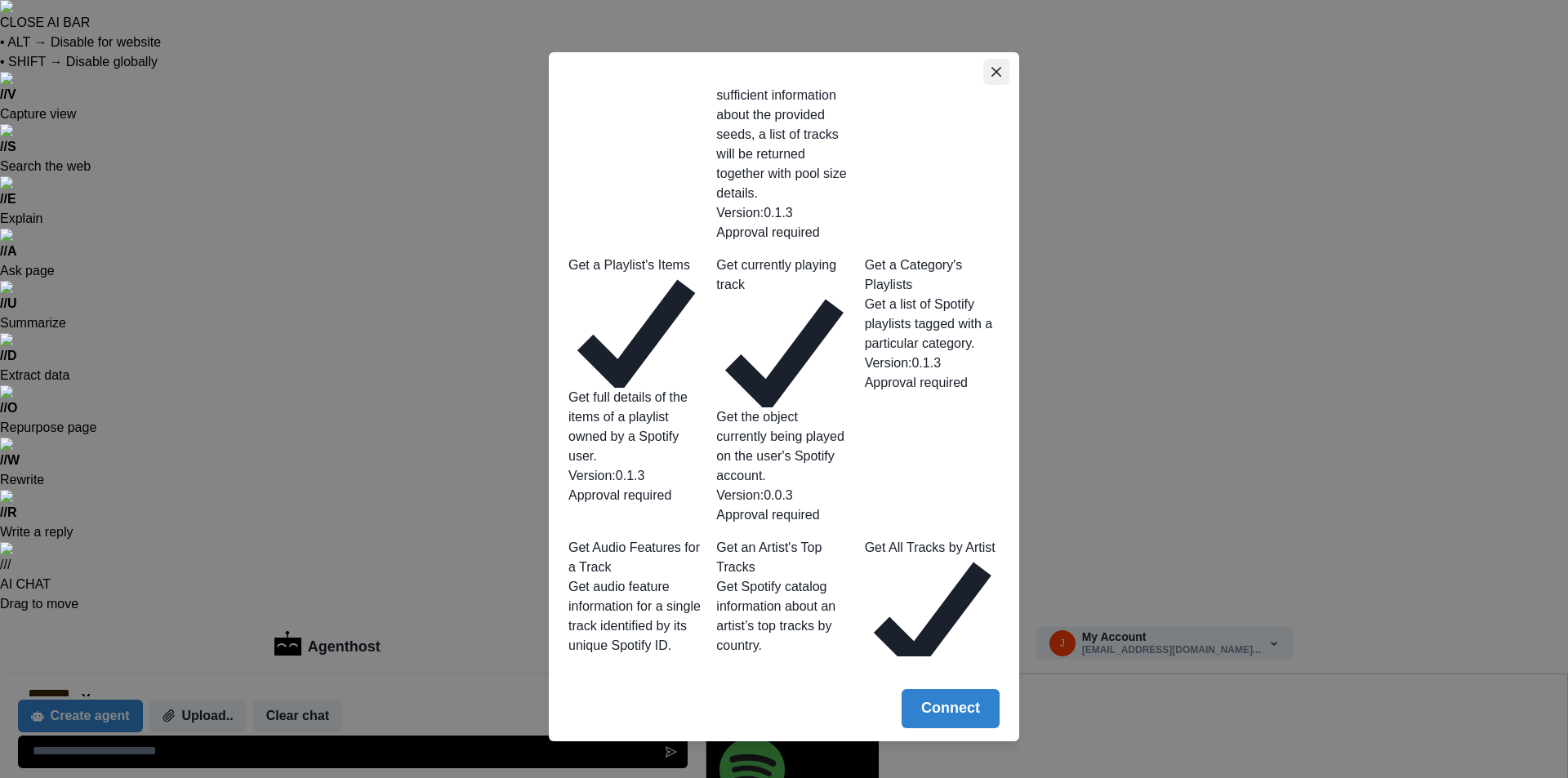
click at [991, 76] on icon "Close" at bounding box center [995, 72] width 10 height 10
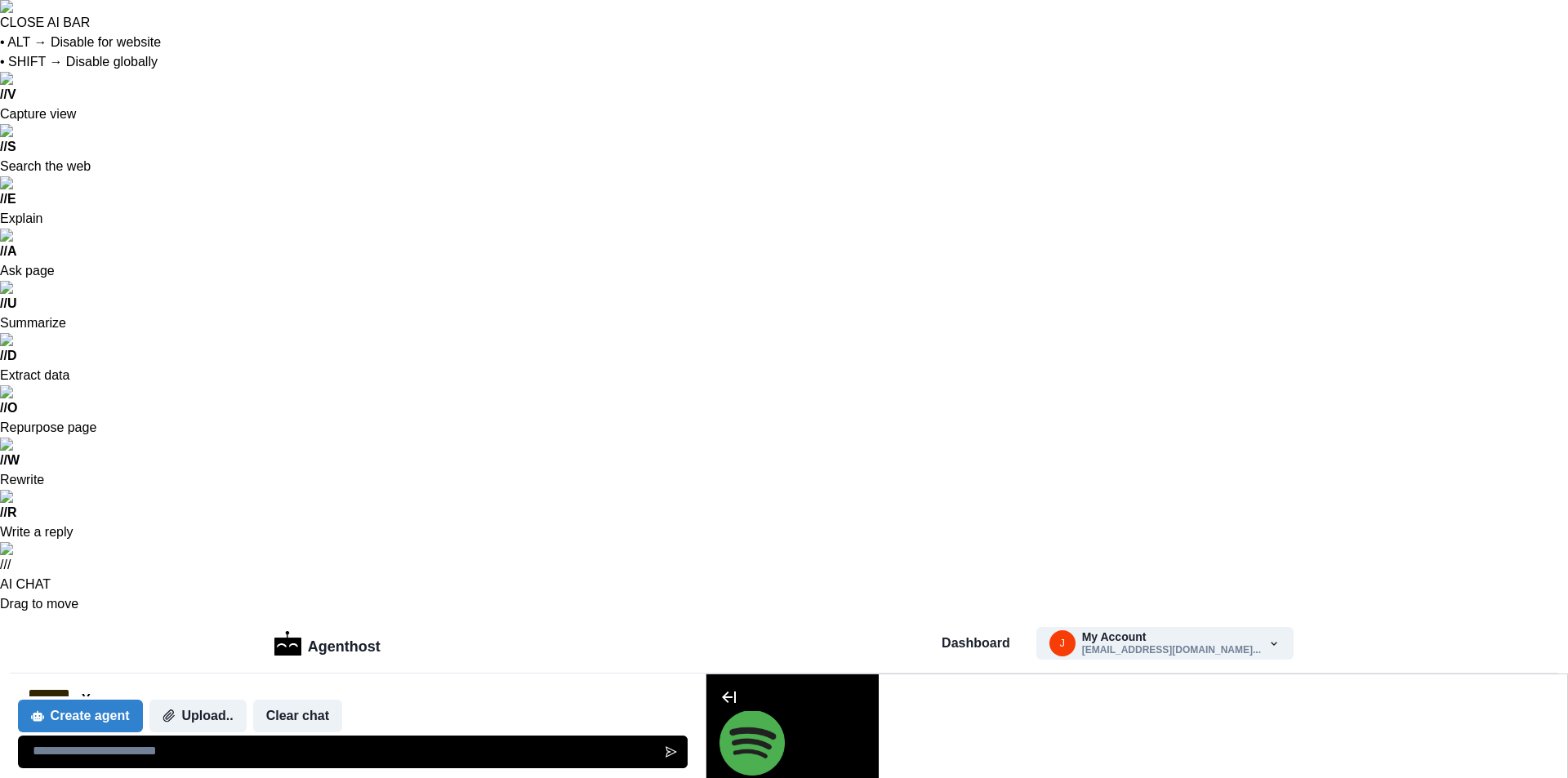
scroll to position [0, 0]
click at [731, 703] on icon at bounding box center [730, 698] width 20 height 20
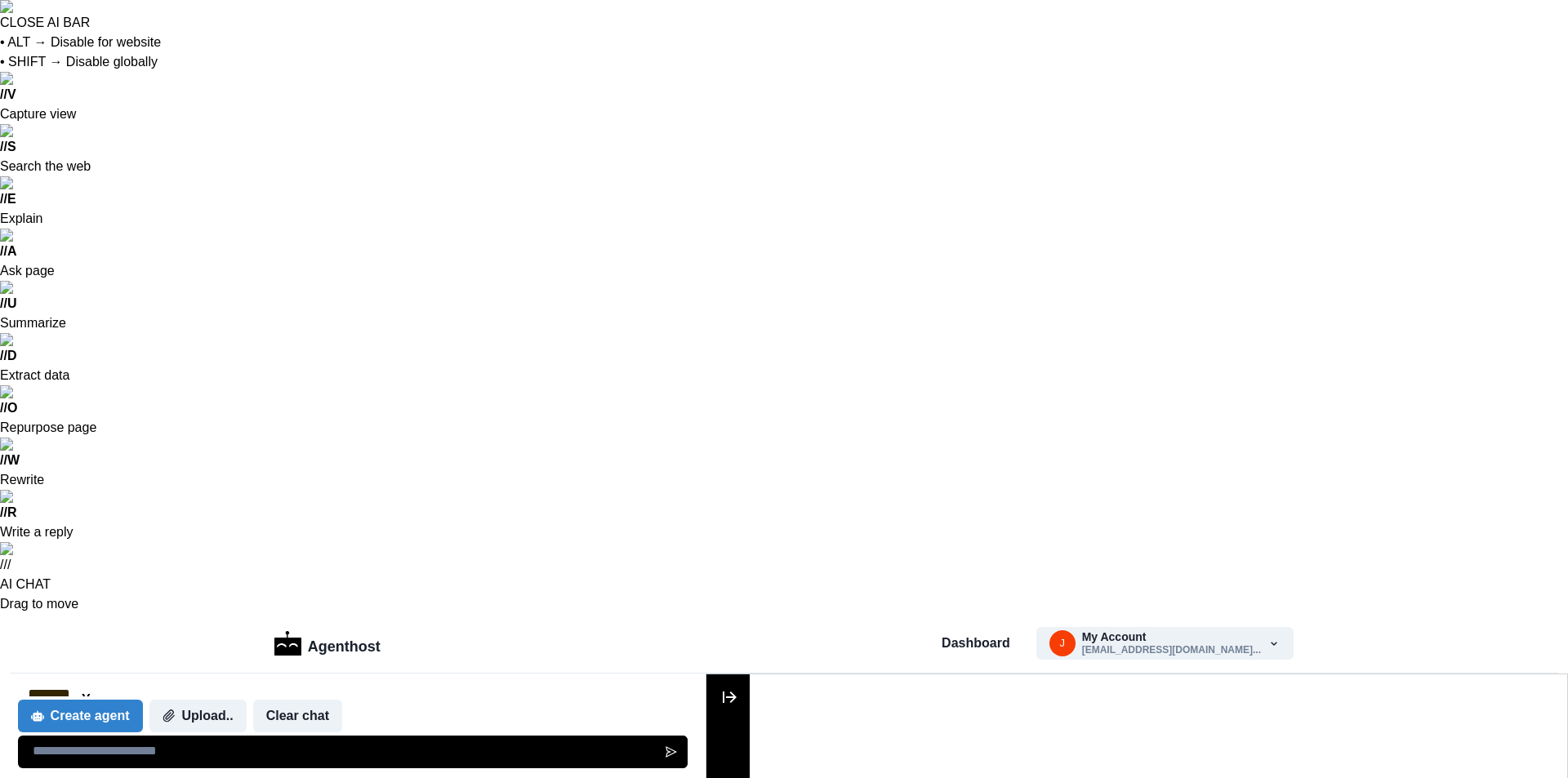
click at [726, 701] on icon at bounding box center [730, 698] width 20 height 20
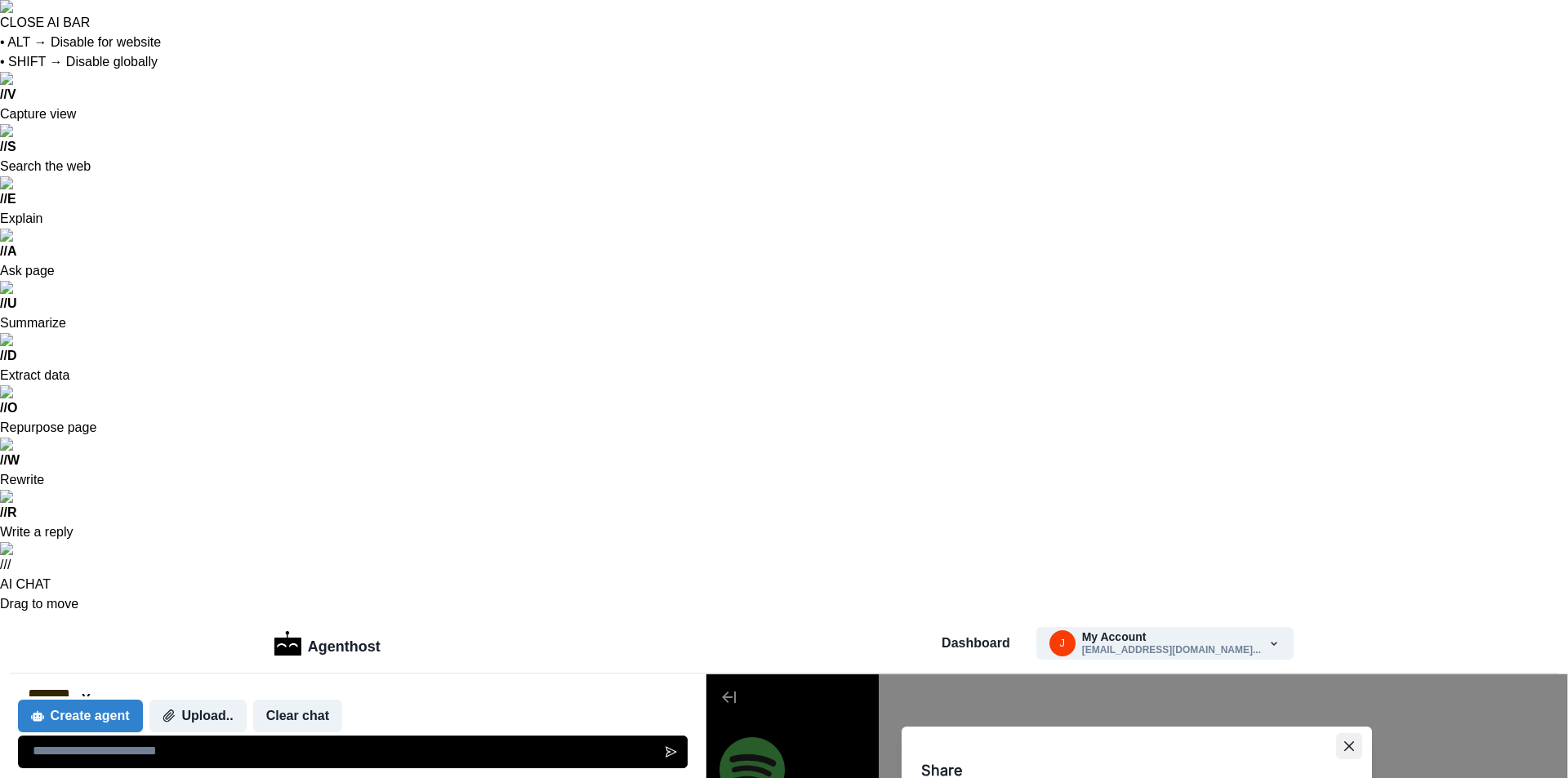
click at [1338, 745] on button "Close" at bounding box center [1348, 746] width 26 height 26
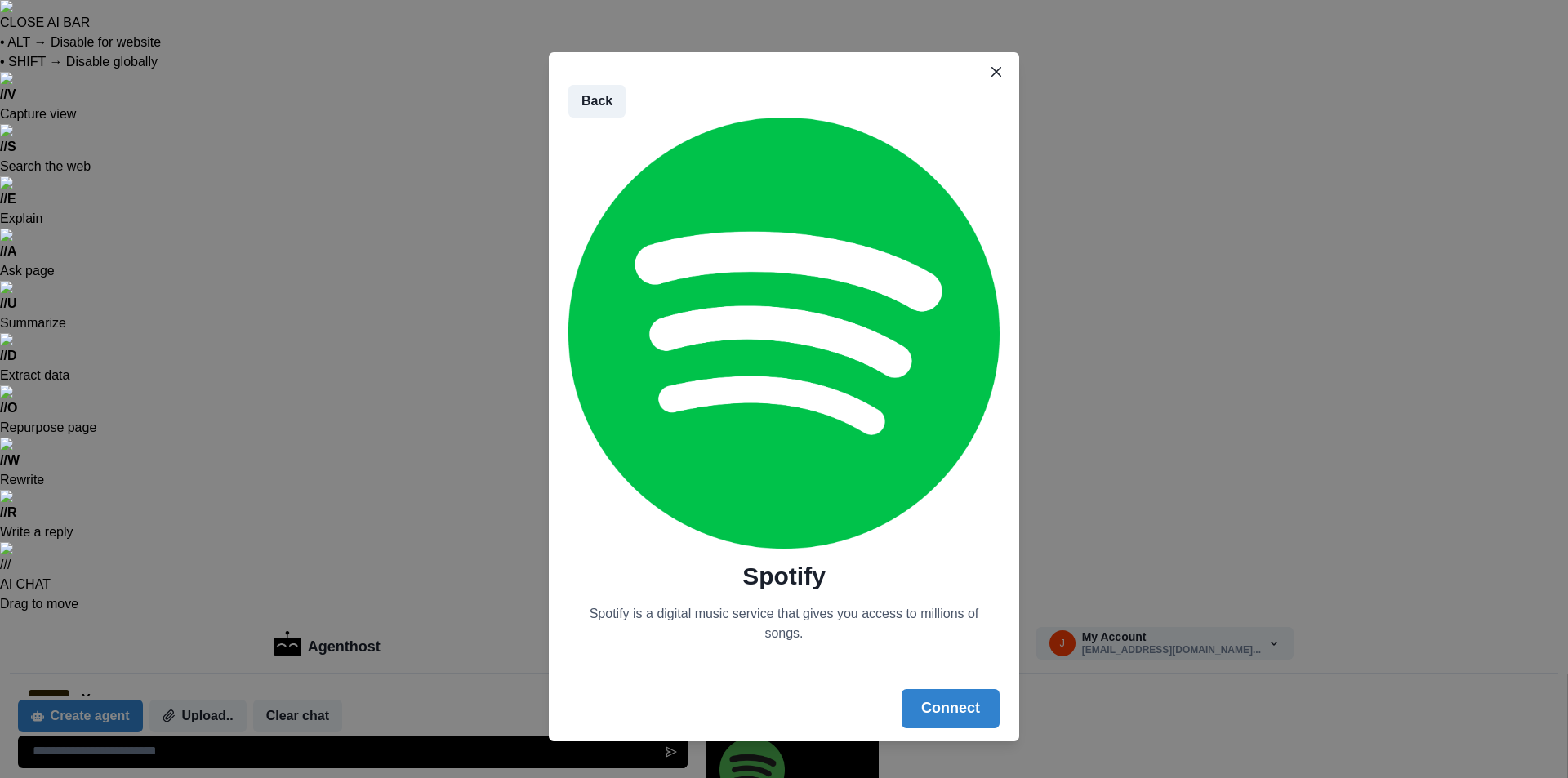
click at [957, 670] on button "Select all" at bounding box center [957, 686] width 84 height 33
click at [949, 698] on button "Connect" at bounding box center [950, 708] width 98 height 39
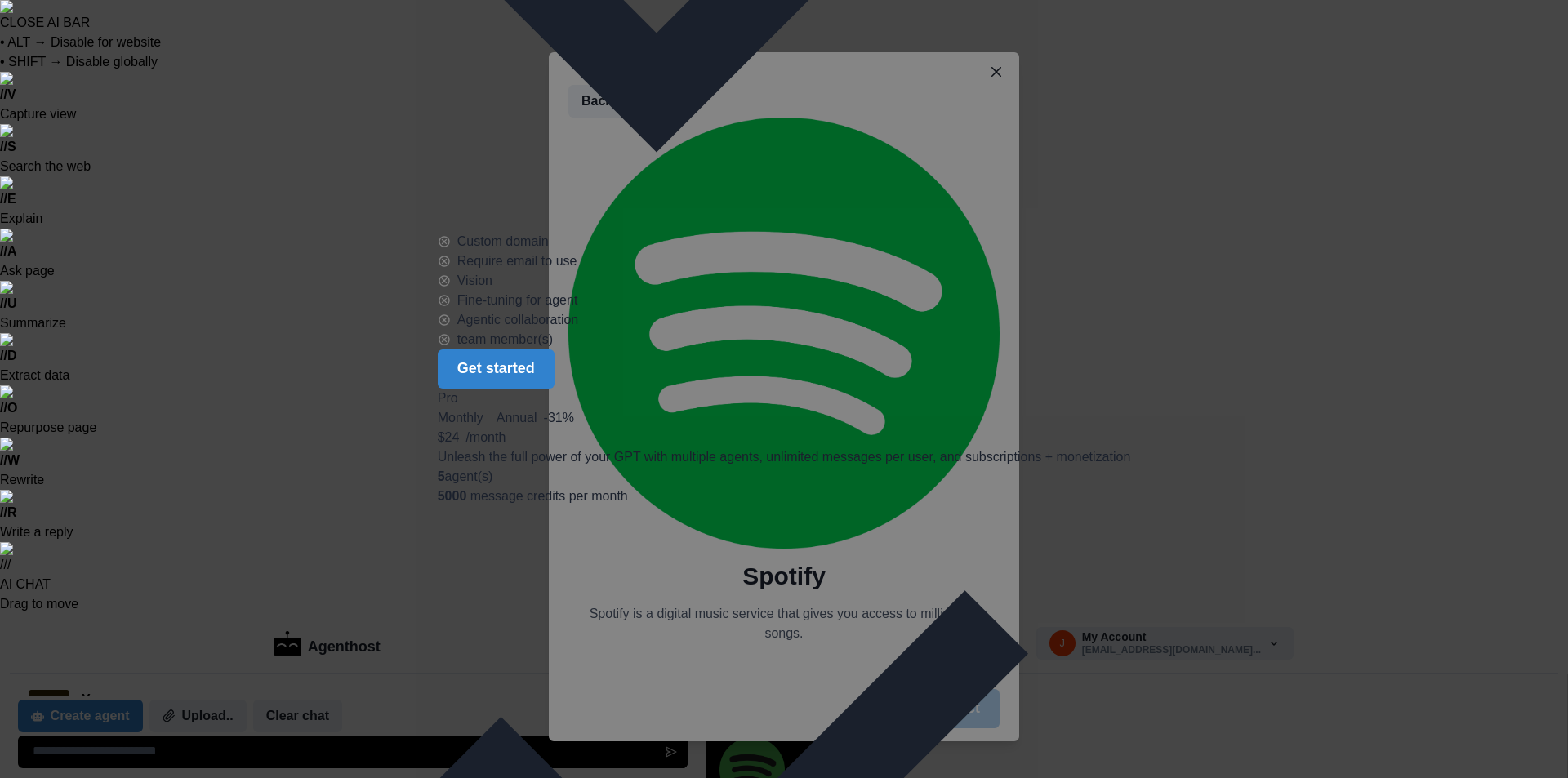
scroll to position [21, 0]
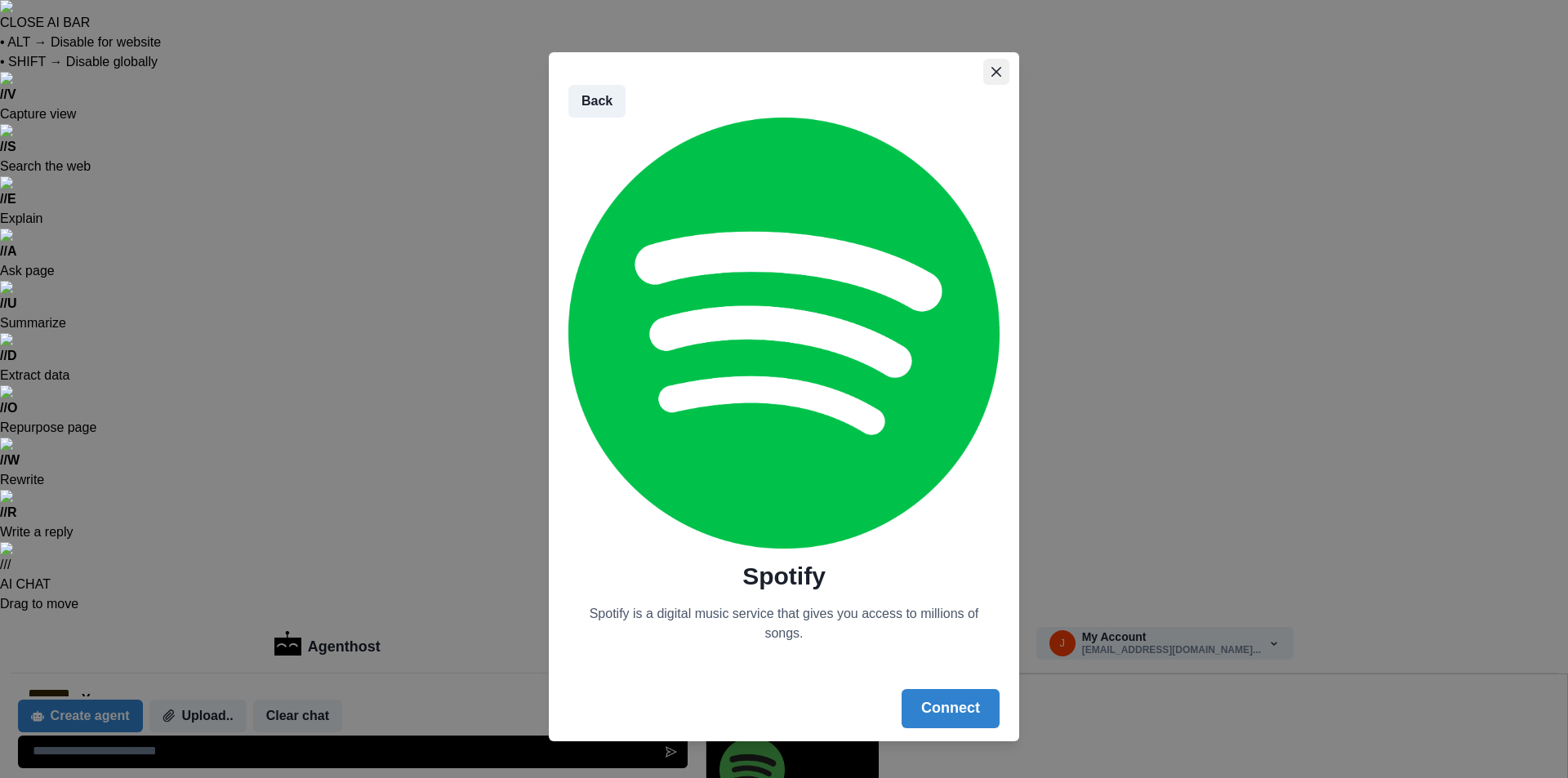
click at [997, 67] on button "Close" at bounding box center [995, 72] width 26 height 26
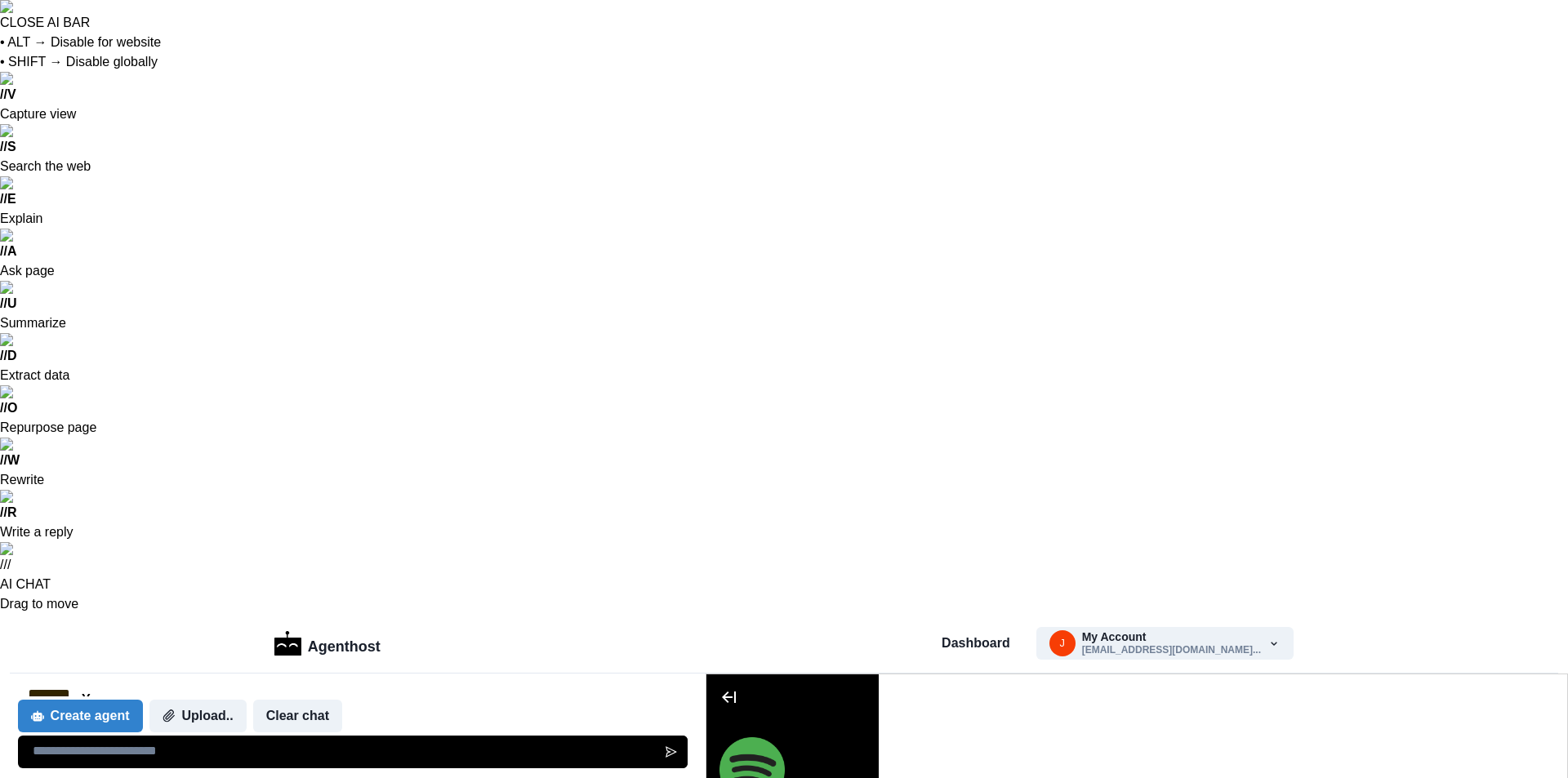
type textarea "**"
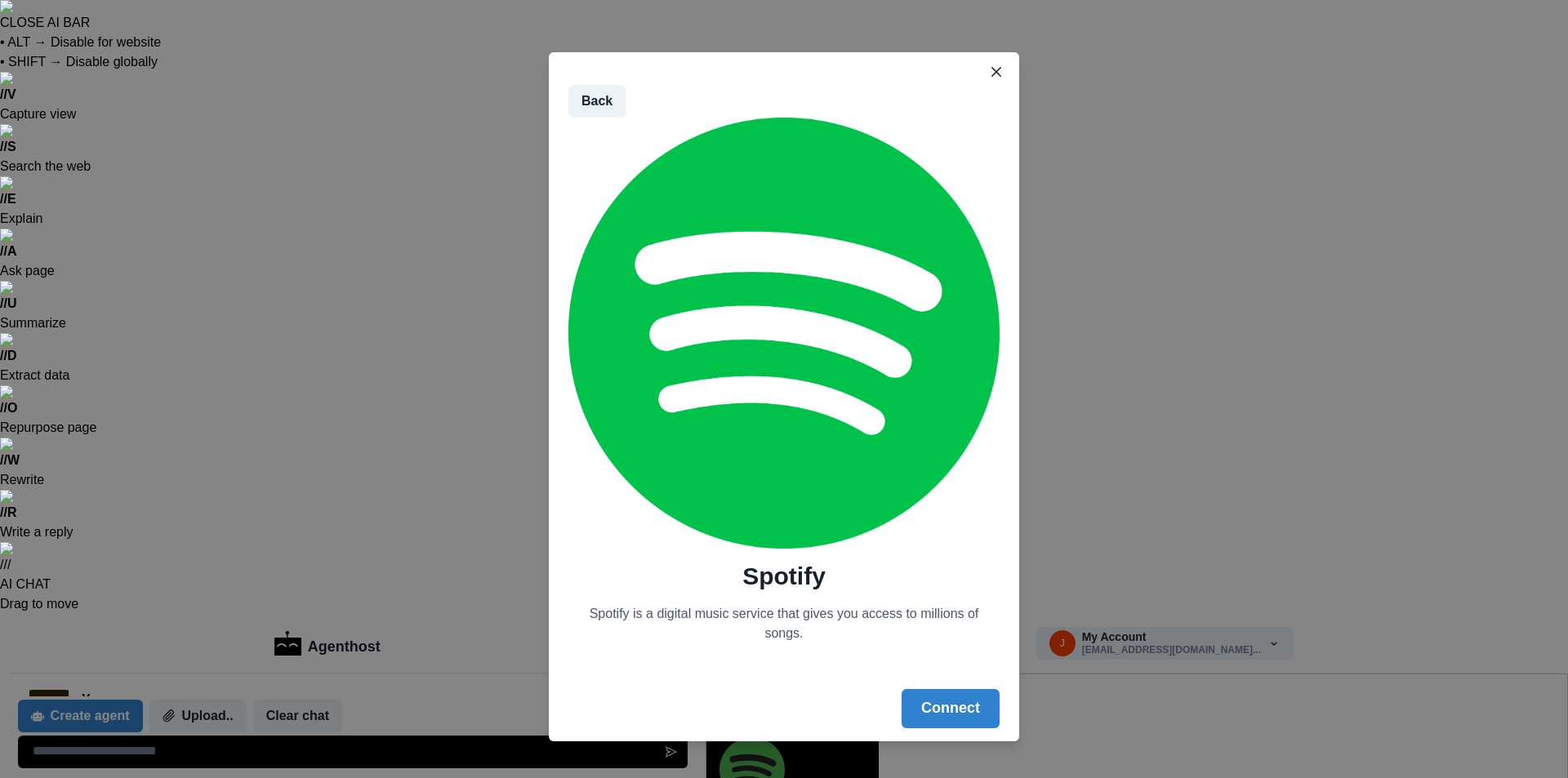
click at [960, 670] on button "Select all" at bounding box center [957, 686] width 84 height 33
click at [949, 696] on button "Connect" at bounding box center [950, 708] width 98 height 39
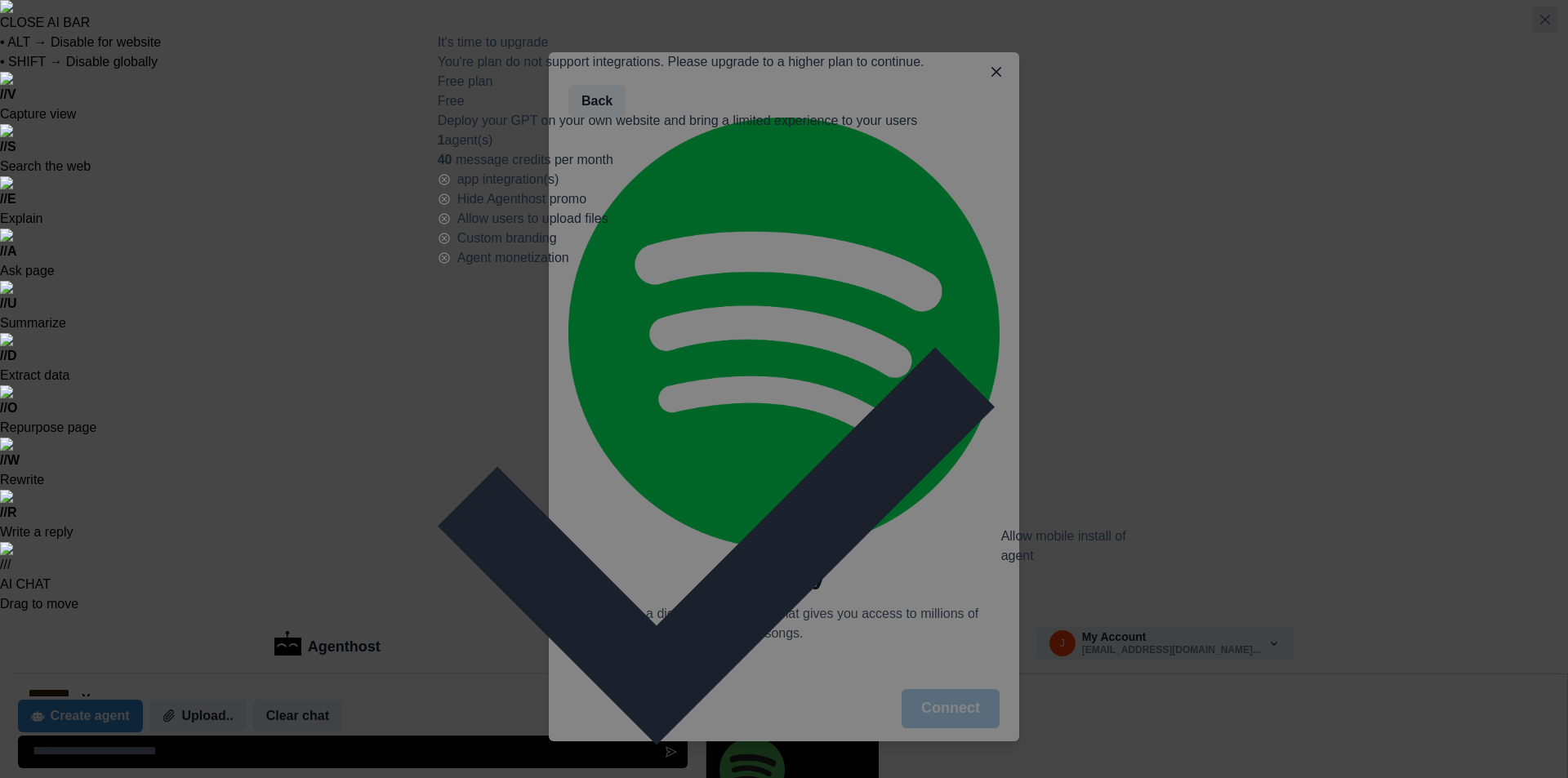
click at [1532, 33] on button "Close" at bounding box center [1544, 19] width 26 height 26
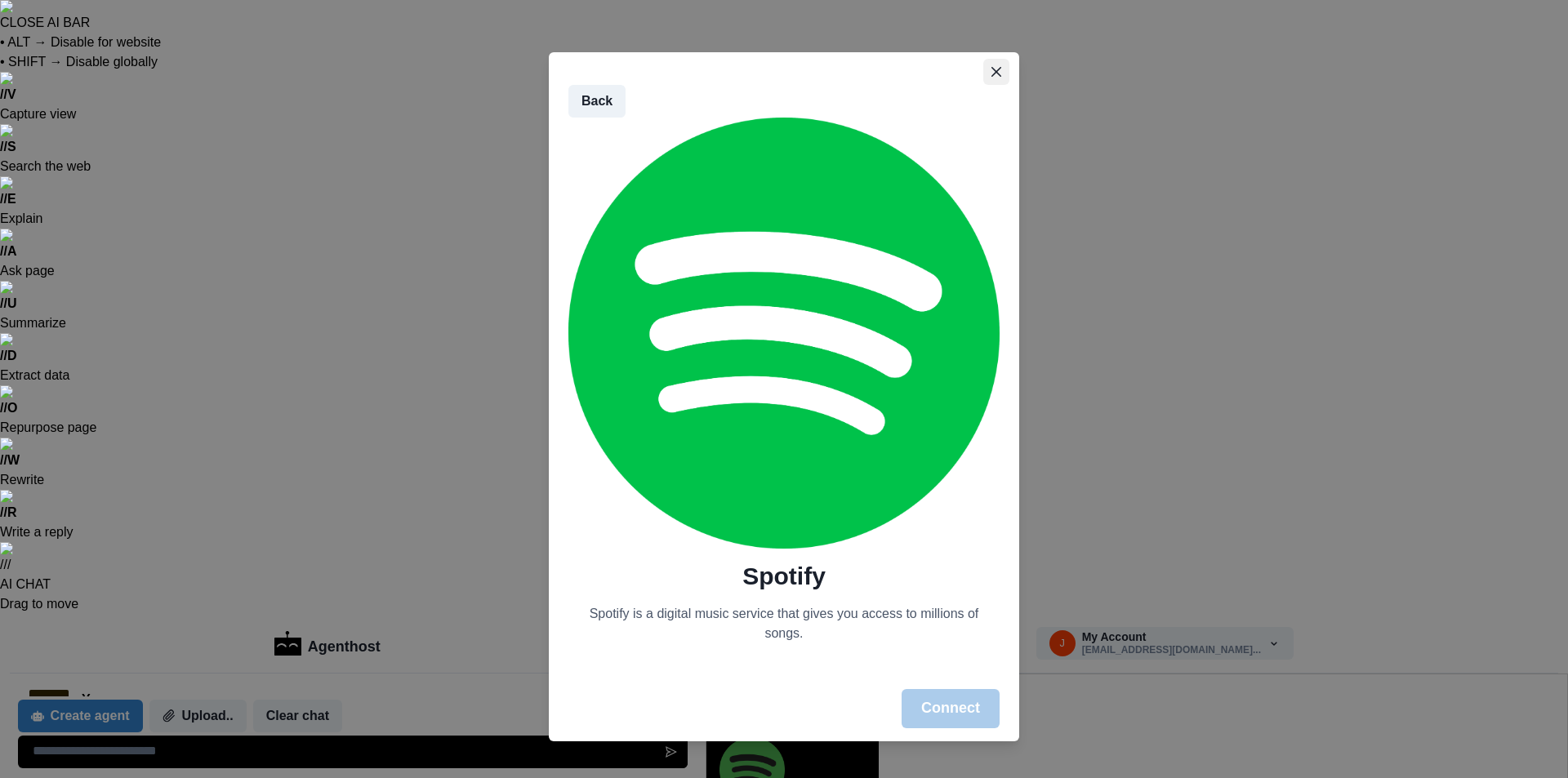
click at [995, 71] on button "Close" at bounding box center [995, 72] width 26 height 26
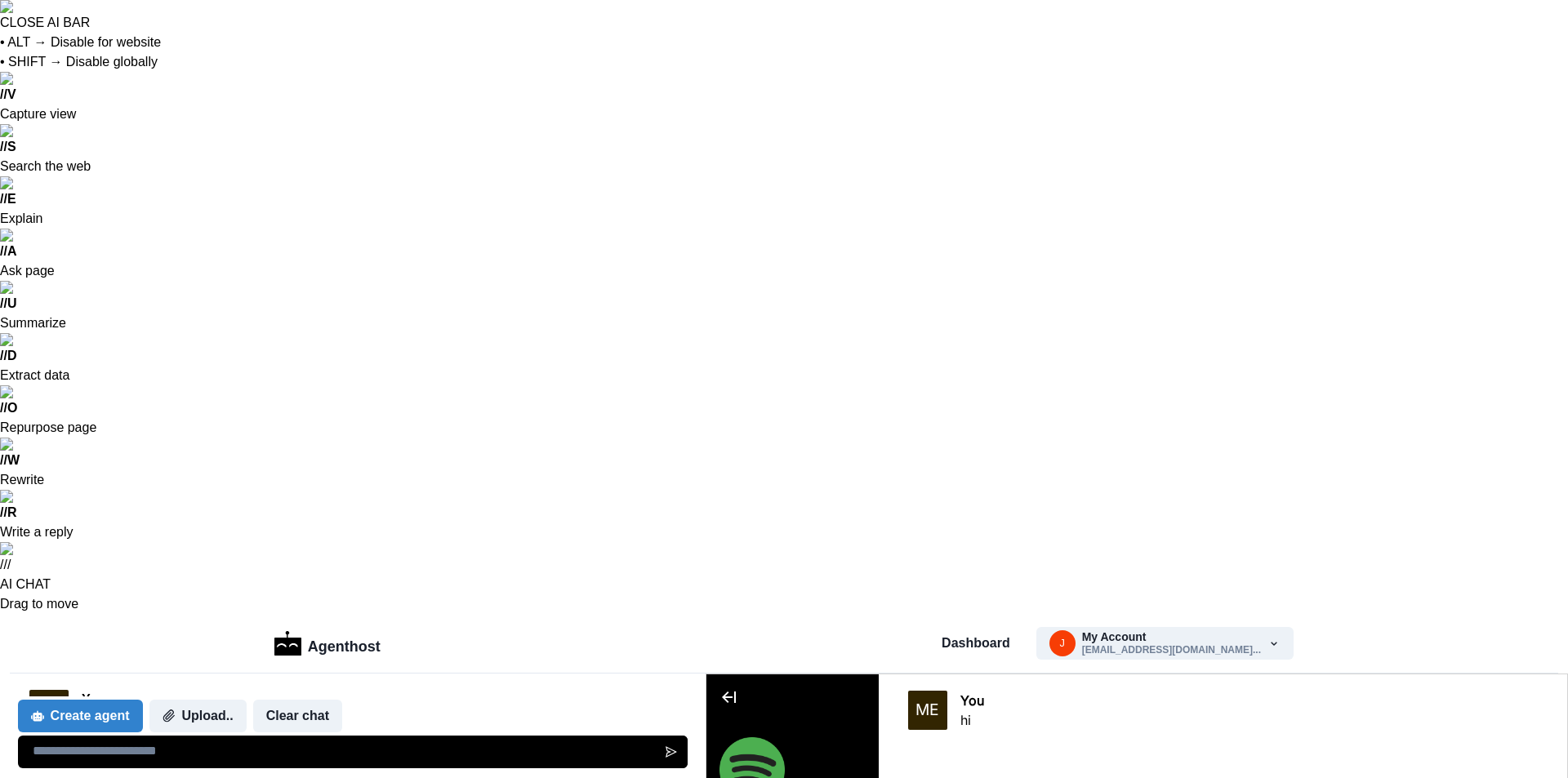
click at [265, 615] on div "Agenthost Dashboard j My Account j61149733@gmail.co... Marketplace Settings Log…" at bounding box center [784, 644] width 1045 height 59
click at [300, 632] on img at bounding box center [288, 644] width 27 height 25
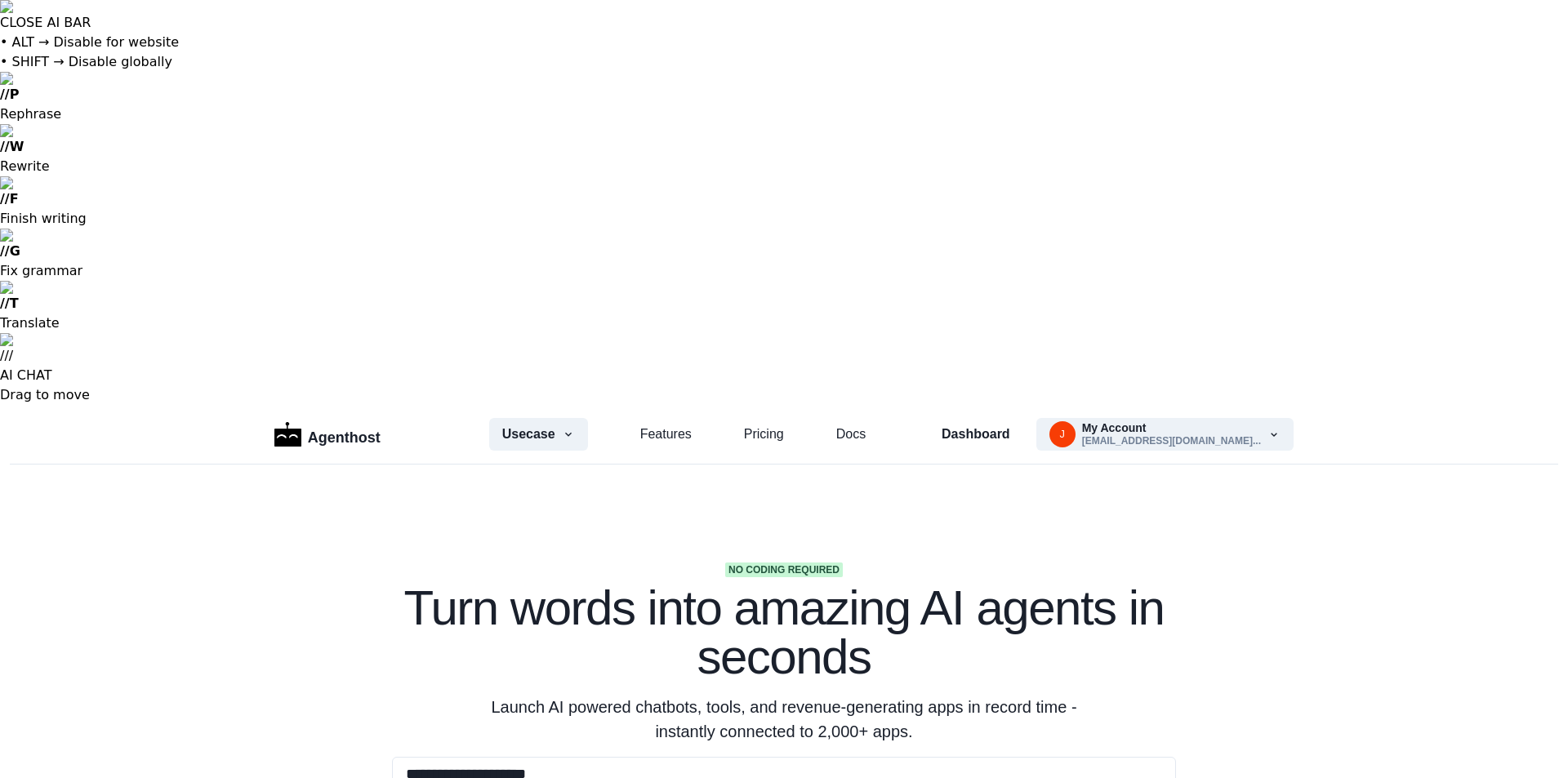
type textarea "**********"
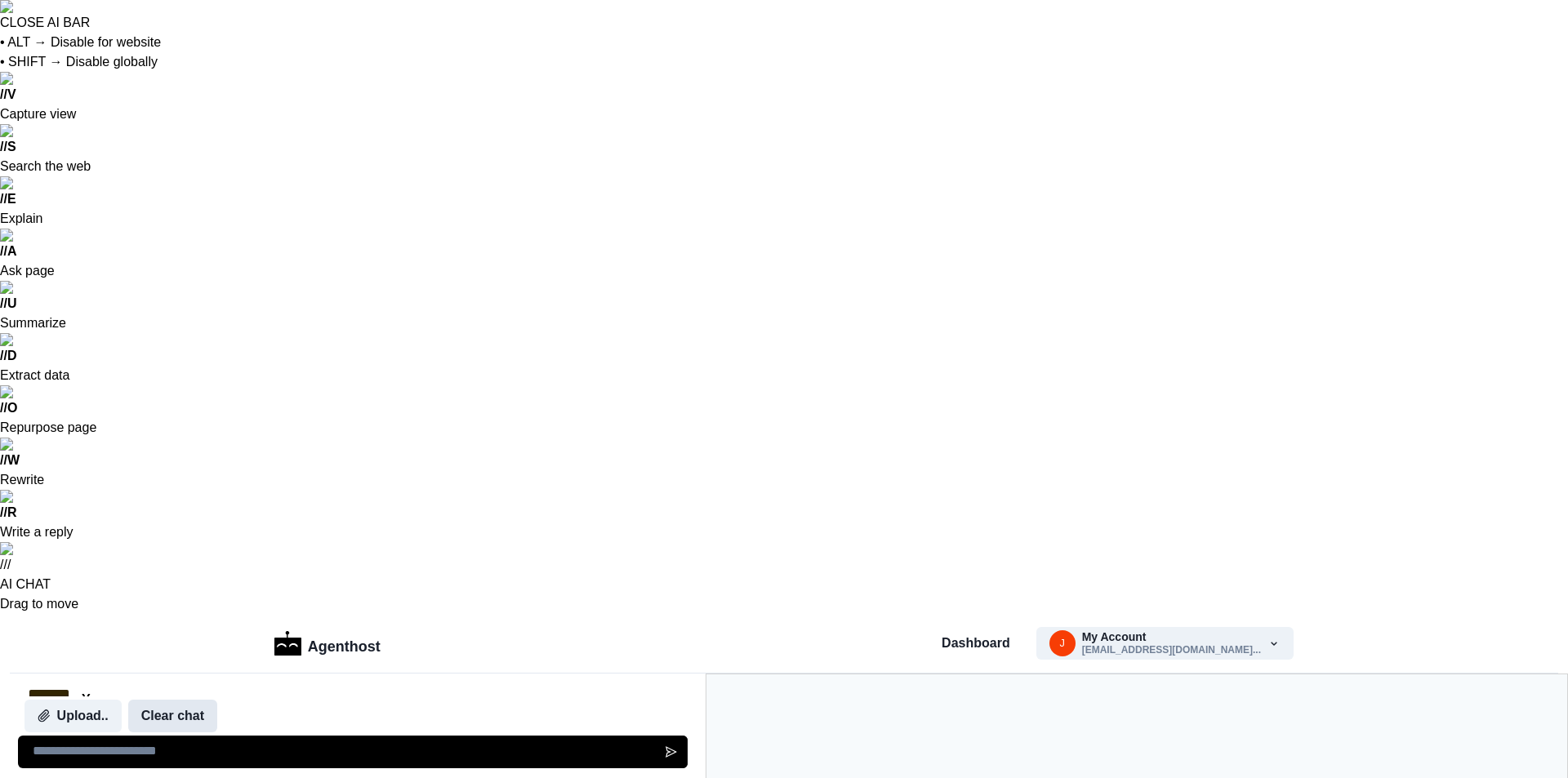
click at [153, 714] on button "Clear chat" at bounding box center [172, 716] width 89 height 33
click at [164, 753] on textarea at bounding box center [353, 753] width 671 height 33
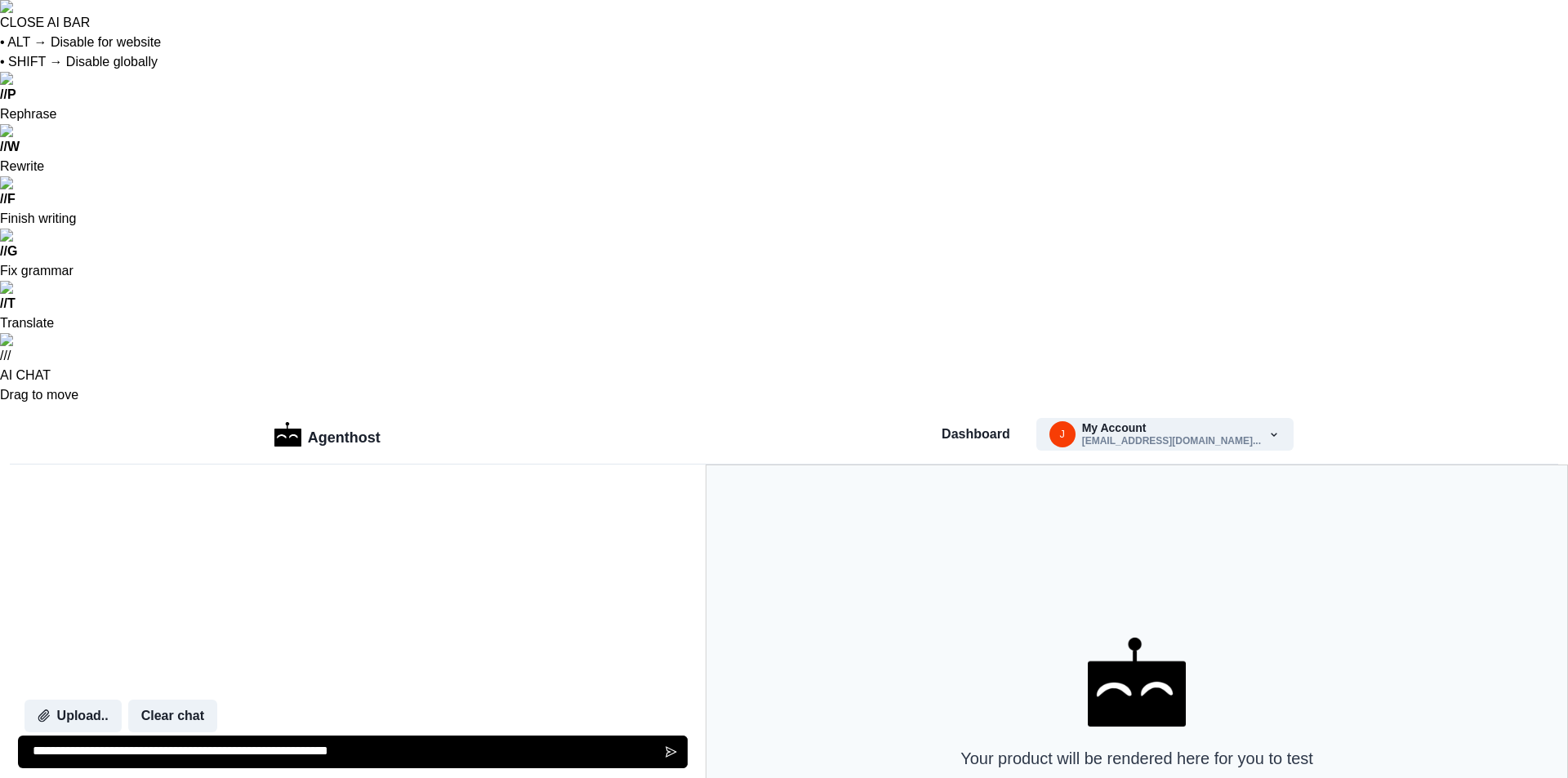
type textarea "**********"
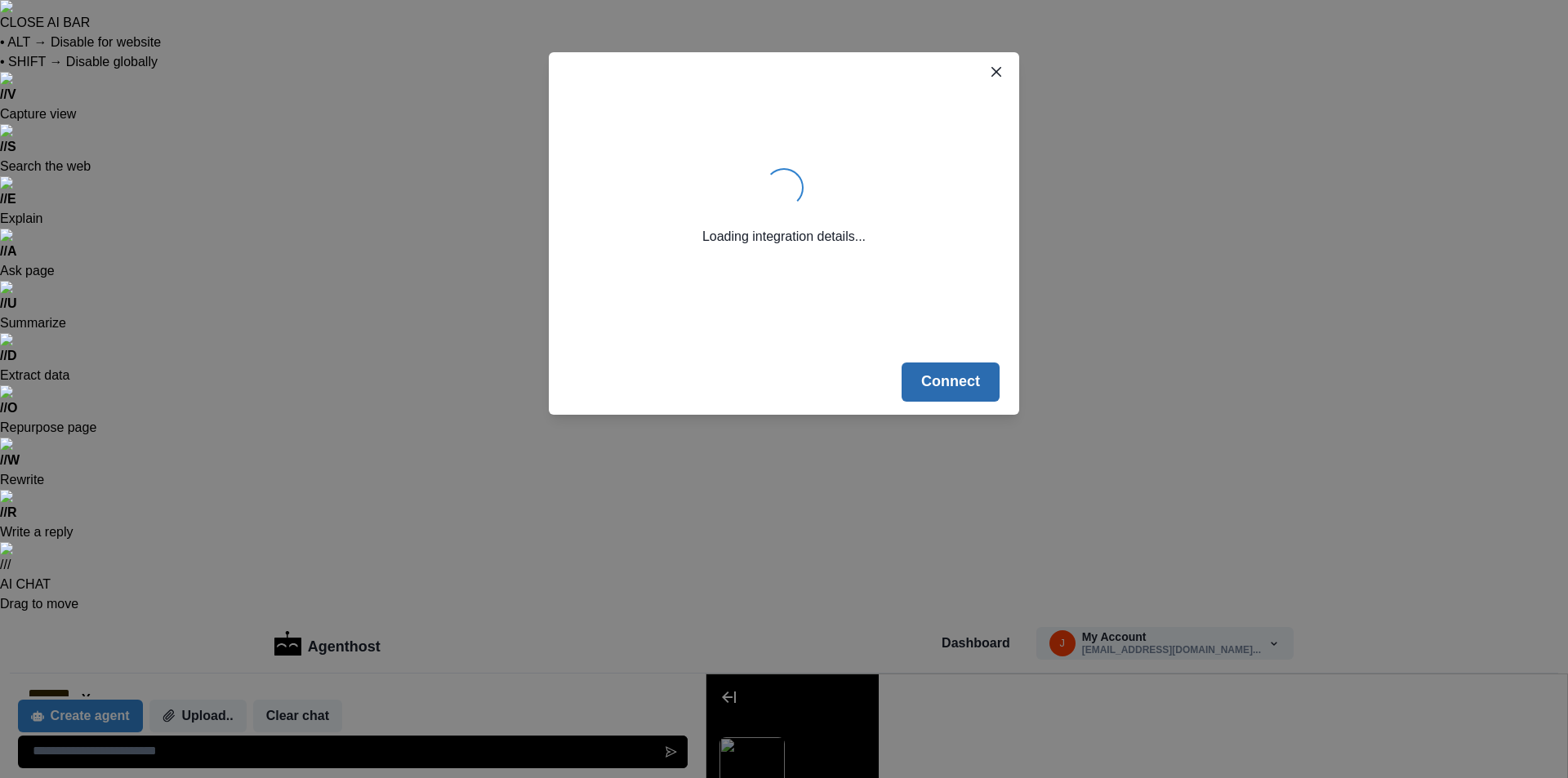
click at [940, 382] on button "Connect" at bounding box center [950, 381] width 98 height 39
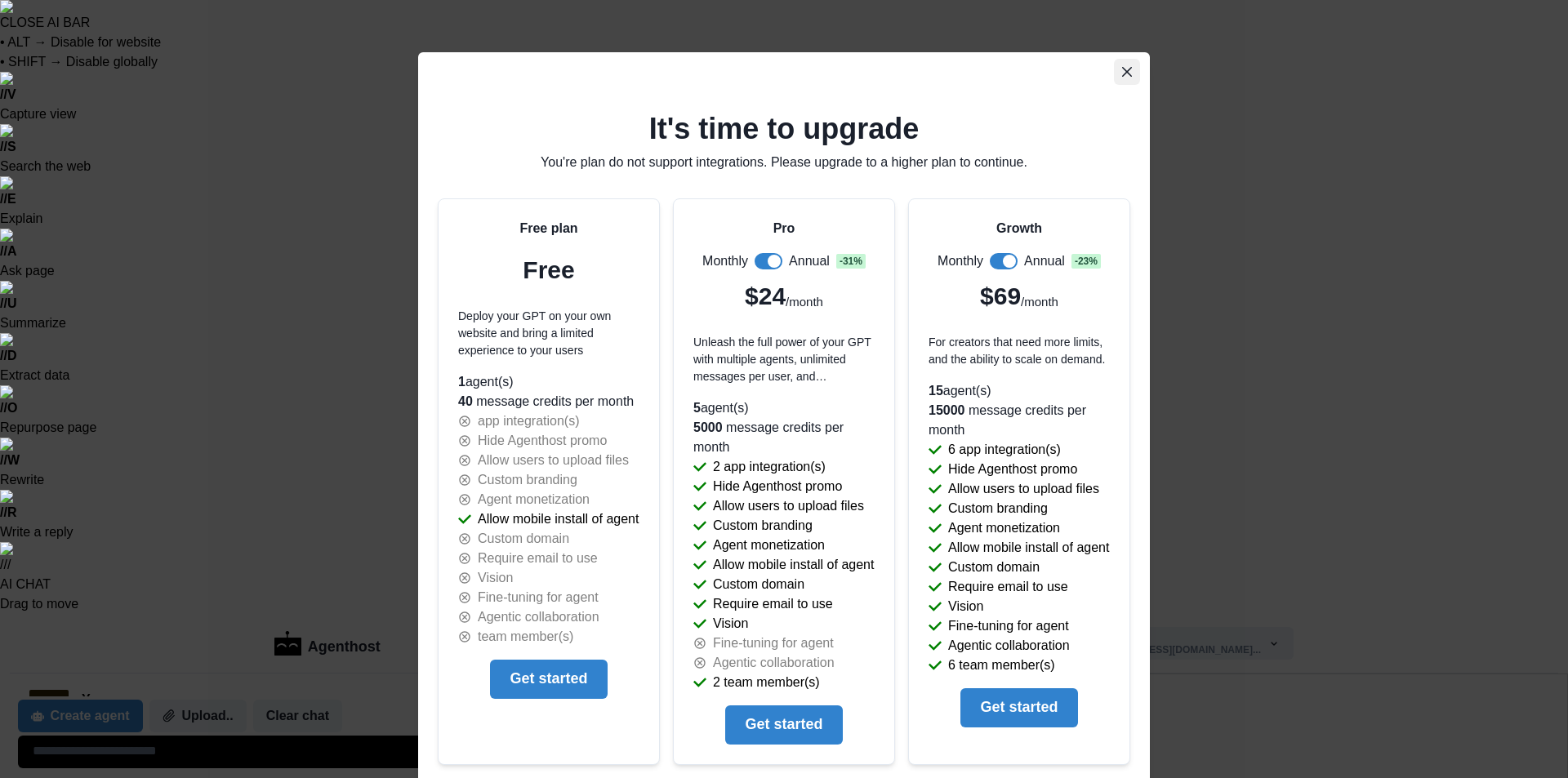
click at [1131, 67] on button "Close" at bounding box center [1126, 72] width 26 height 26
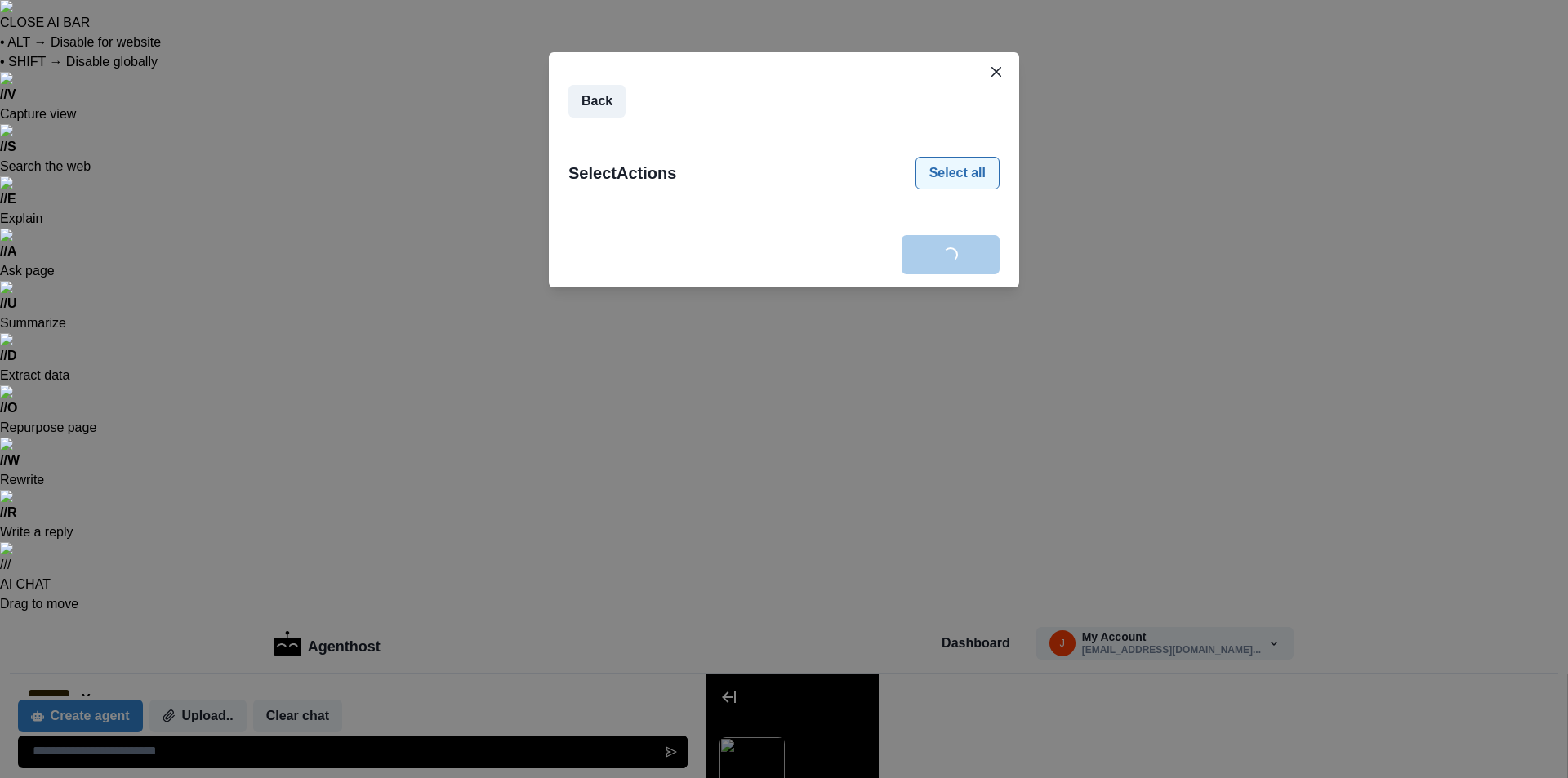
click at [959, 173] on button "Select all" at bounding box center [957, 173] width 84 height 33
click at [944, 247] on button "Connect" at bounding box center [950, 254] width 98 height 39
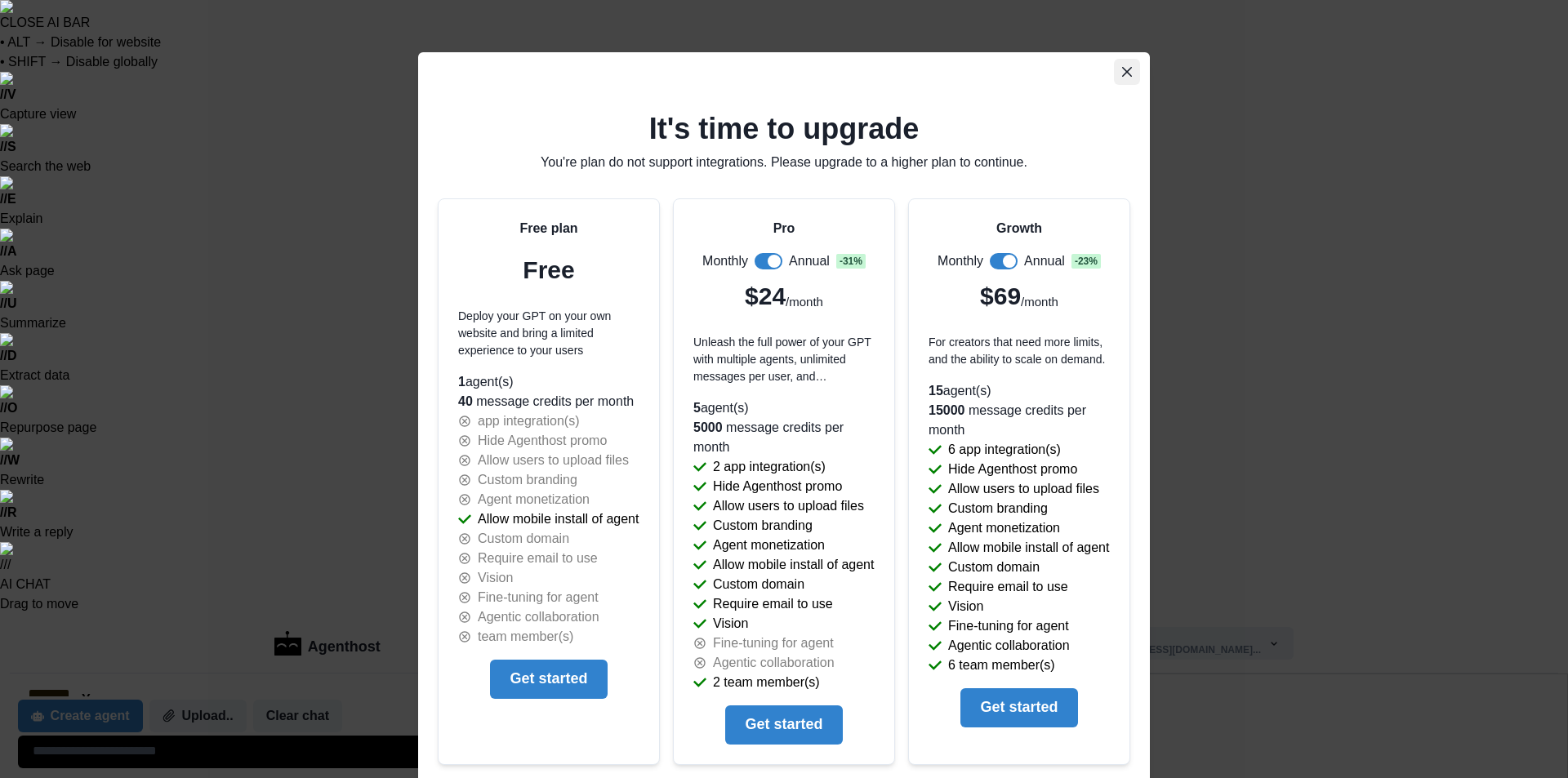
click at [1132, 69] on button "Close" at bounding box center [1126, 72] width 26 height 26
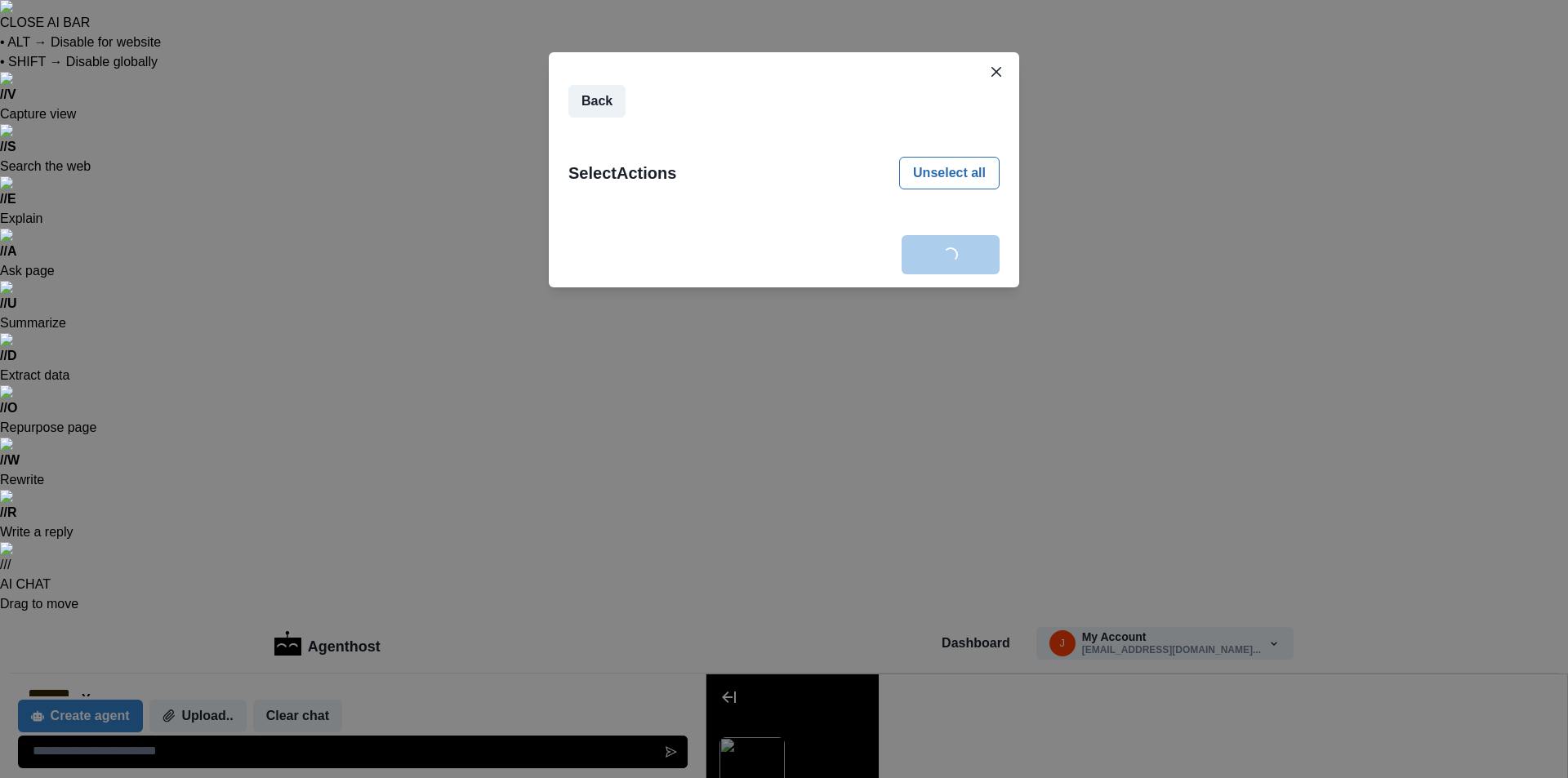
click at [1010, 64] on header at bounding box center [784, 65] width 470 height 26
click at [1022, 57] on div "Back Select Actions Unselect all Loading... Connect" at bounding box center [784, 389] width 1568 height 778
